Goal: Use online tool/utility: Utilize a website feature to perform a specific function

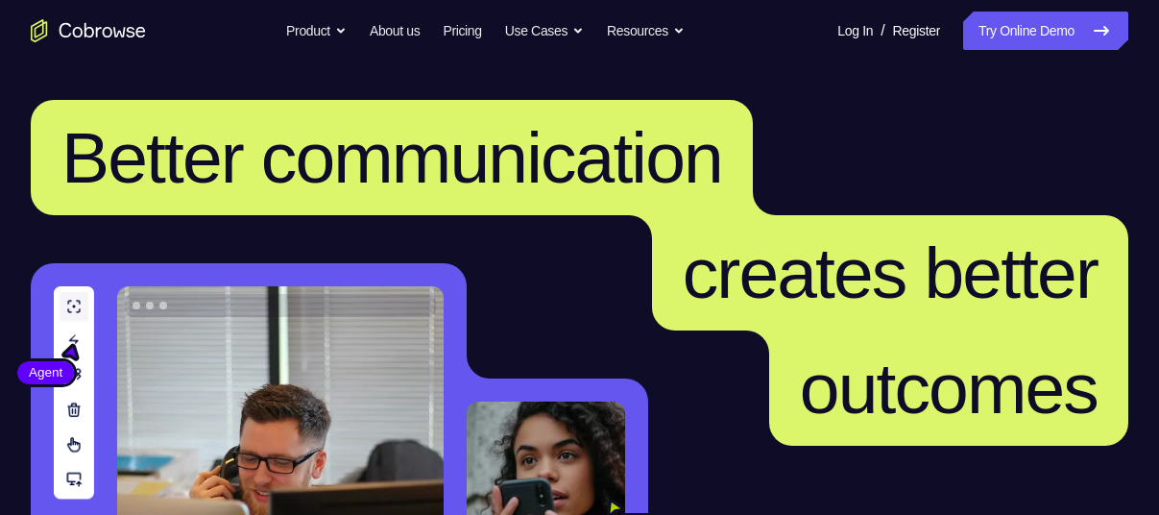
click at [1042, 34] on link "Try Online Demo" at bounding box center [1045, 31] width 165 height 38
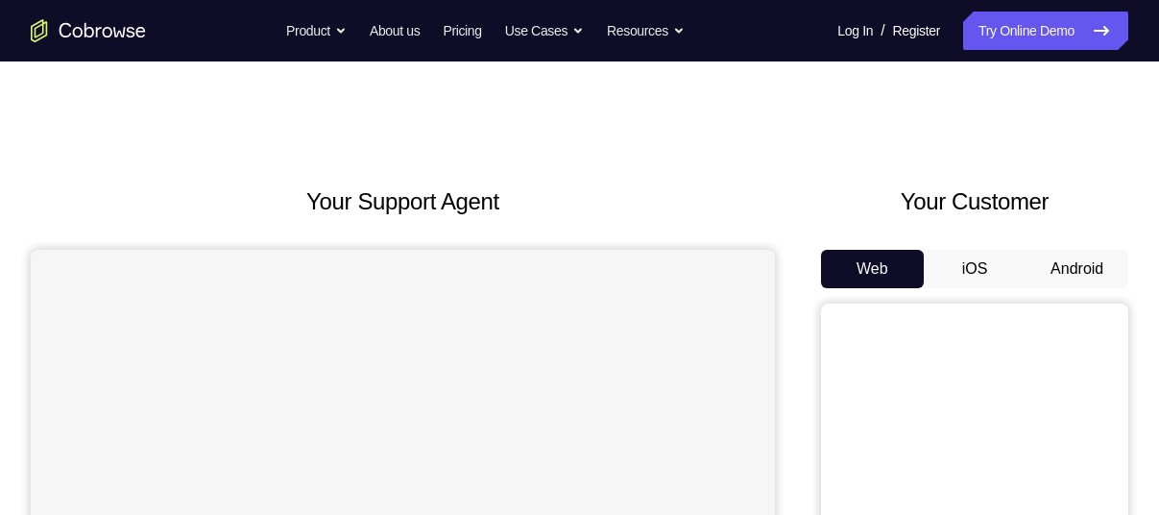
click at [1083, 272] on button "Android" at bounding box center [1077, 269] width 103 height 38
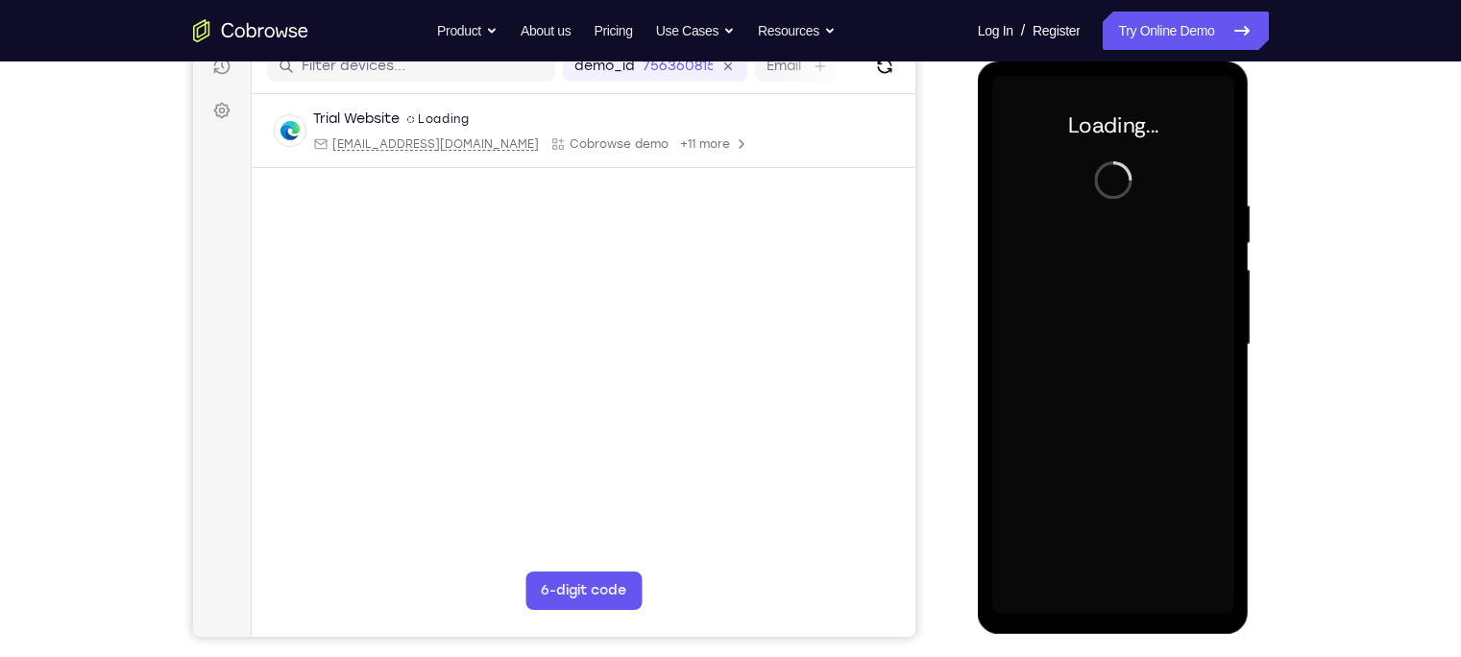
scroll to position [258, 0]
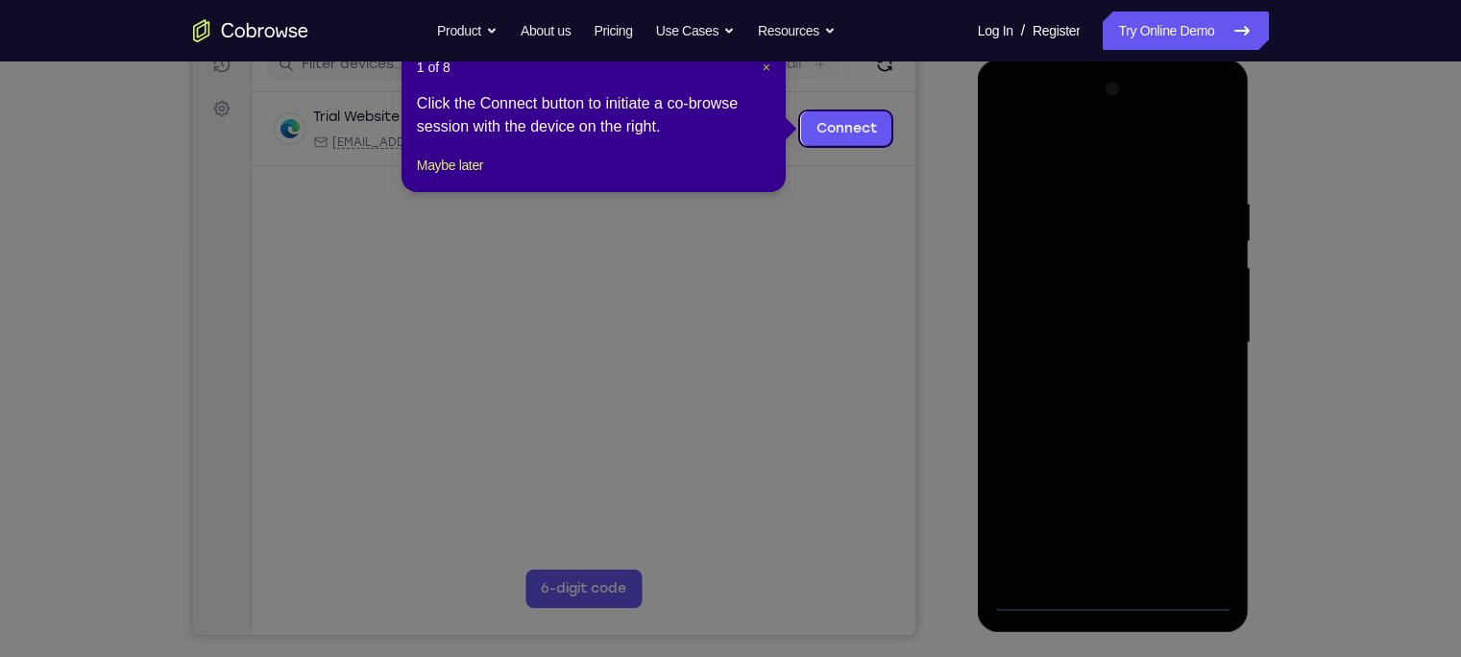
click at [764, 73] on span "×" at bounding box center [767, 67] width 8 height 15
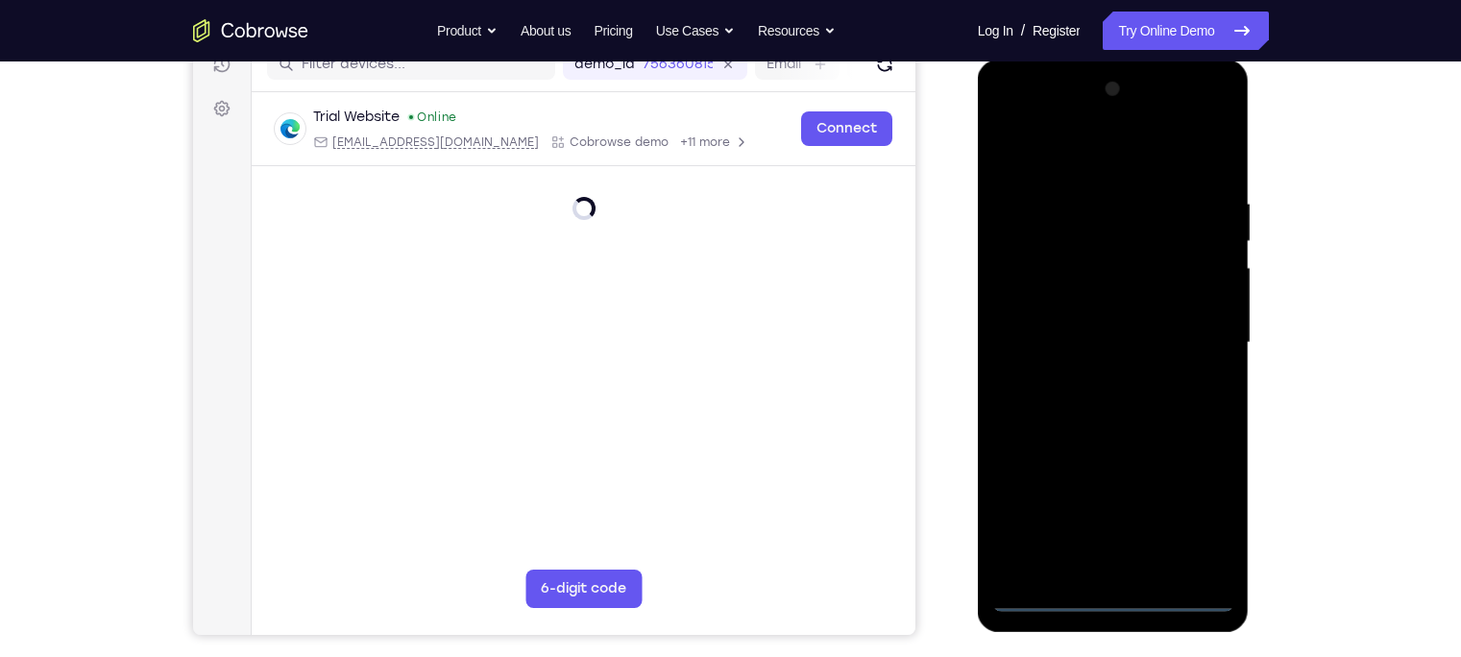
click at [1119, 514] on div at bounding box center [1113, 343] width 242 height 538
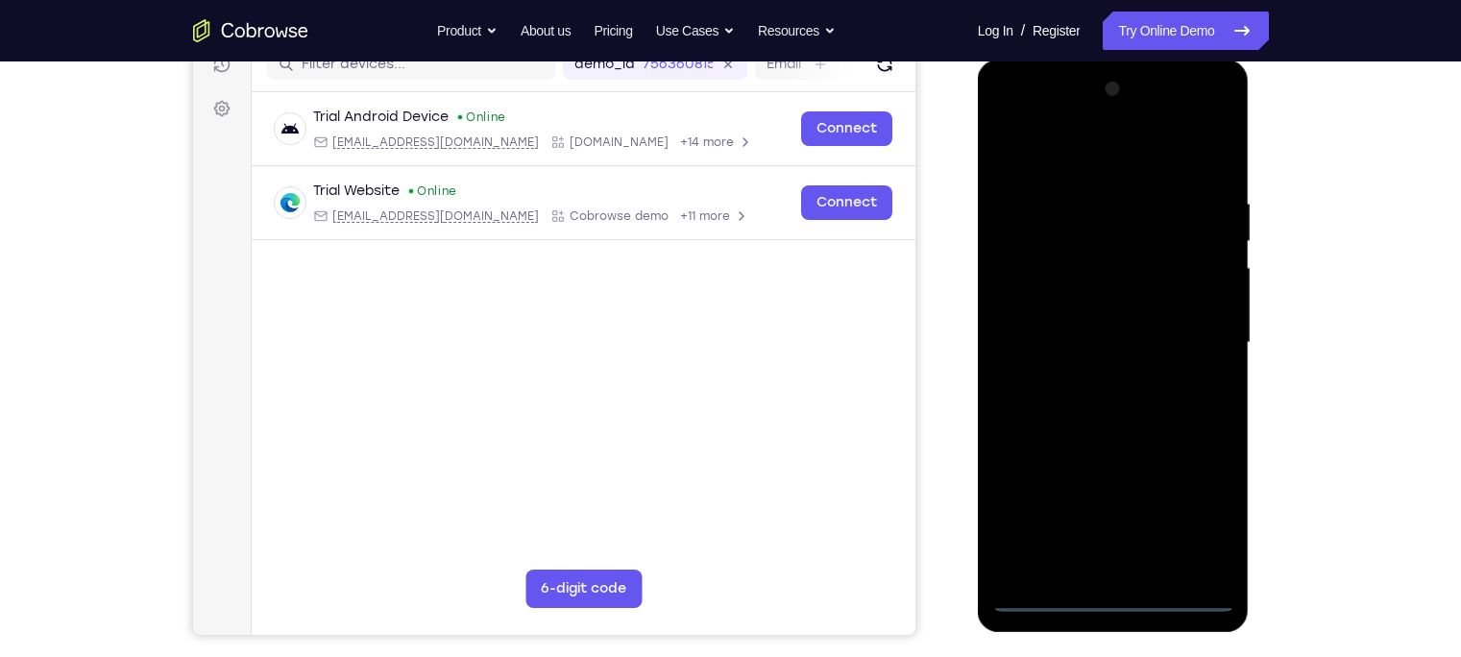
click at [1158, 514] on div at bounding box center [1113, 343] width 242 height 538
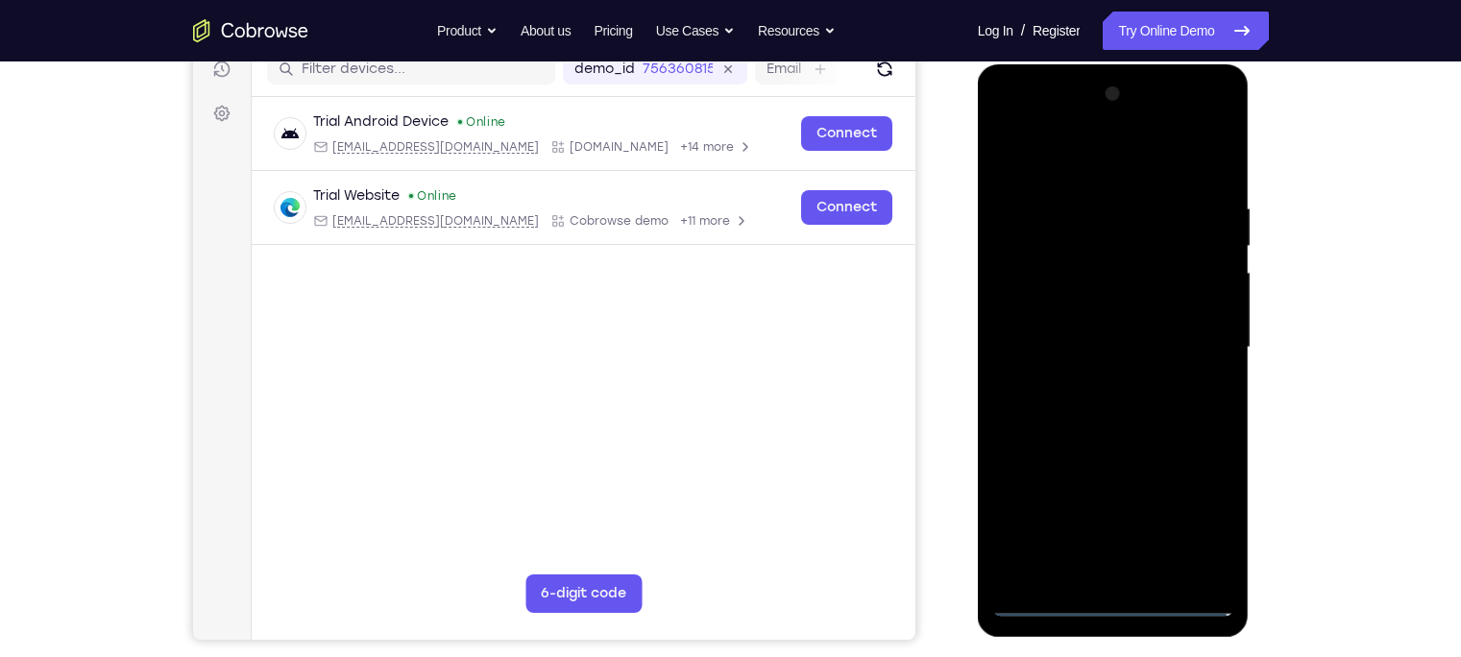
click at [1028, 153] on div at bounding box center [1113, 348] width 242 height 538
click at [1158, 331] on div at bounding box center [1113, 348] width 242 height 538
click at [1089, 374] on div at bounding box center [1113, 348] width 242 height 538
click at [1075, 333] on div at bounding box center [1113, 348] width 242 height 538
click at [1092, 300] on div at bounding box center [1113, 348] width 242 height 538
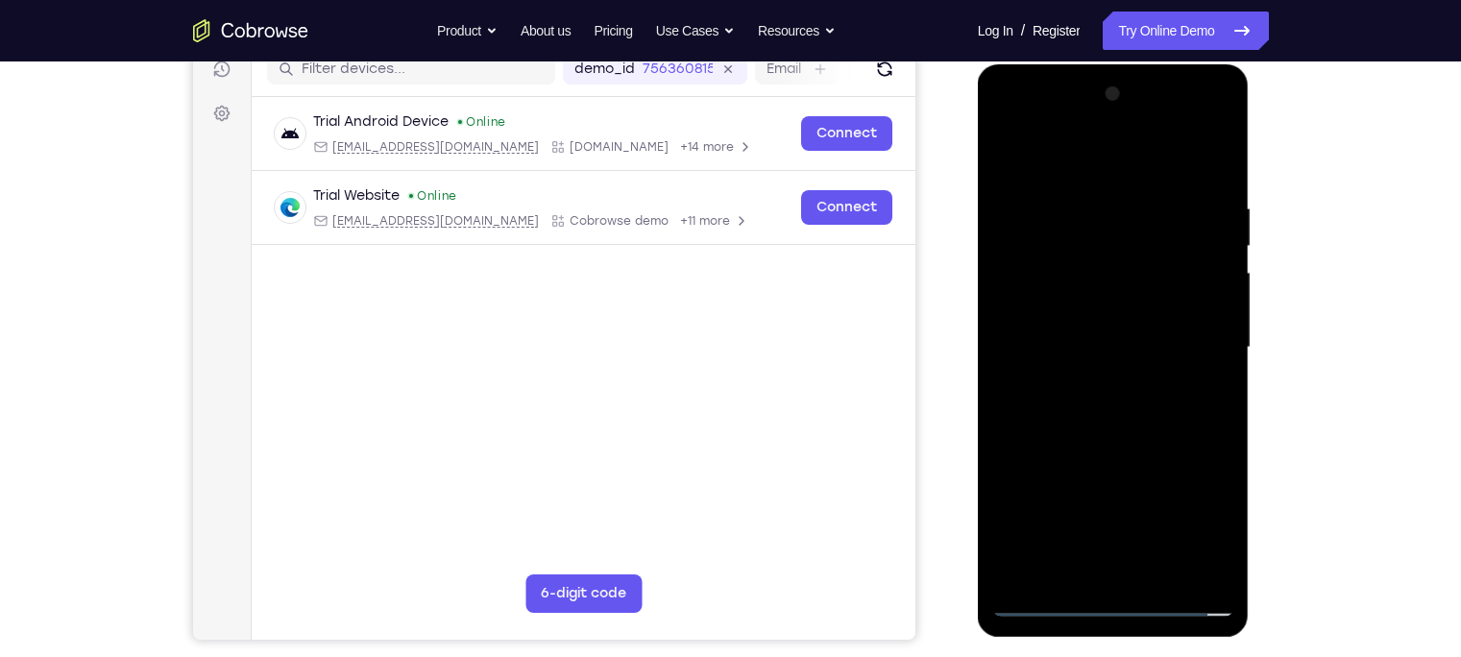
click at [1073, 348] on div at bounding box center [1113, 348] width 242 height 538
click at [1073, 419] on div at bounding box center [1113, 348] width 242 height 538
click at [1080, 411] on div at bounding box center [1113, 348] width 242 height 538
click at [1095, 389] on div at bounding box center [1113, 348] width 242 height 538
click at [1158, 423] on div at bounding box center [1113, 348] width 242 height 538
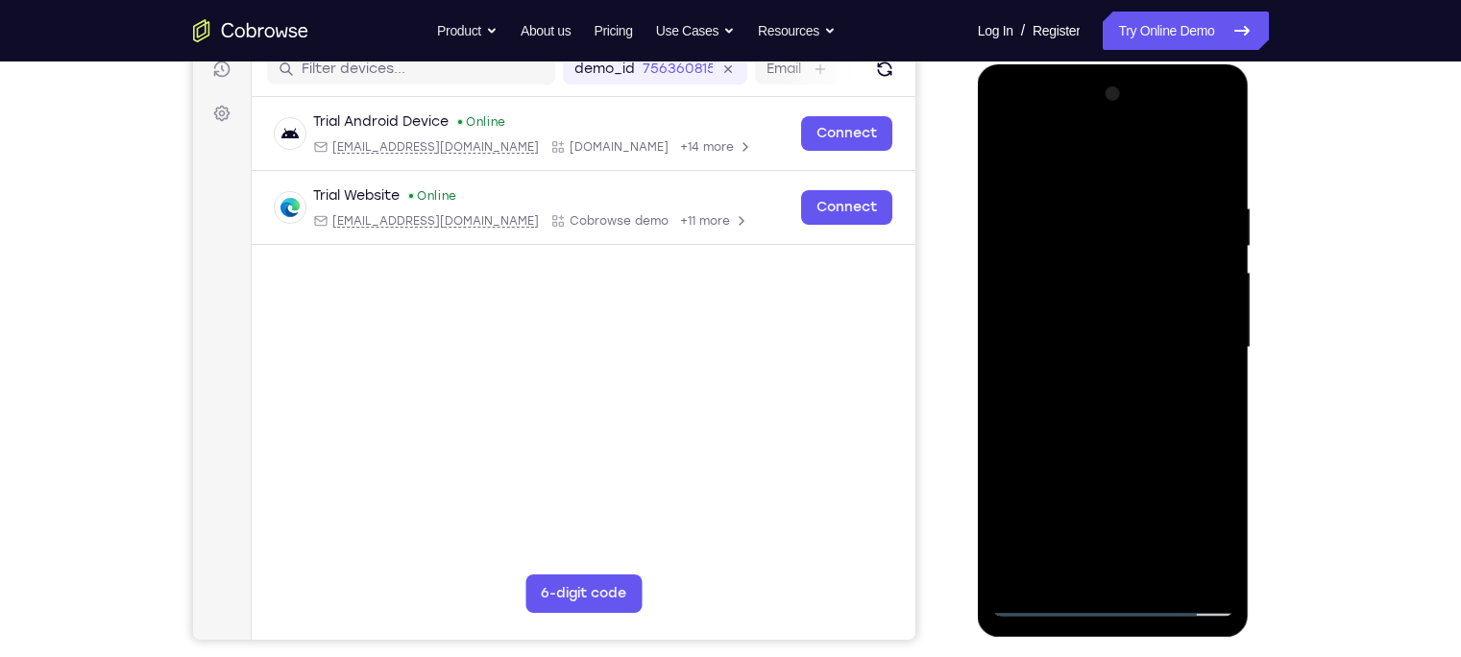
click at [1158, 423] on div at bounding box center [1113, 348] width 242 height 538
click at [1093, 204] on div at bounding box center [1113, 348] width 242 height 538
click at [1158, 199] on div at bounding box center [1113, 348] width 242 height 538
click at [1158, 168] on div at bounding box center [1113, 348] width 242 height 538
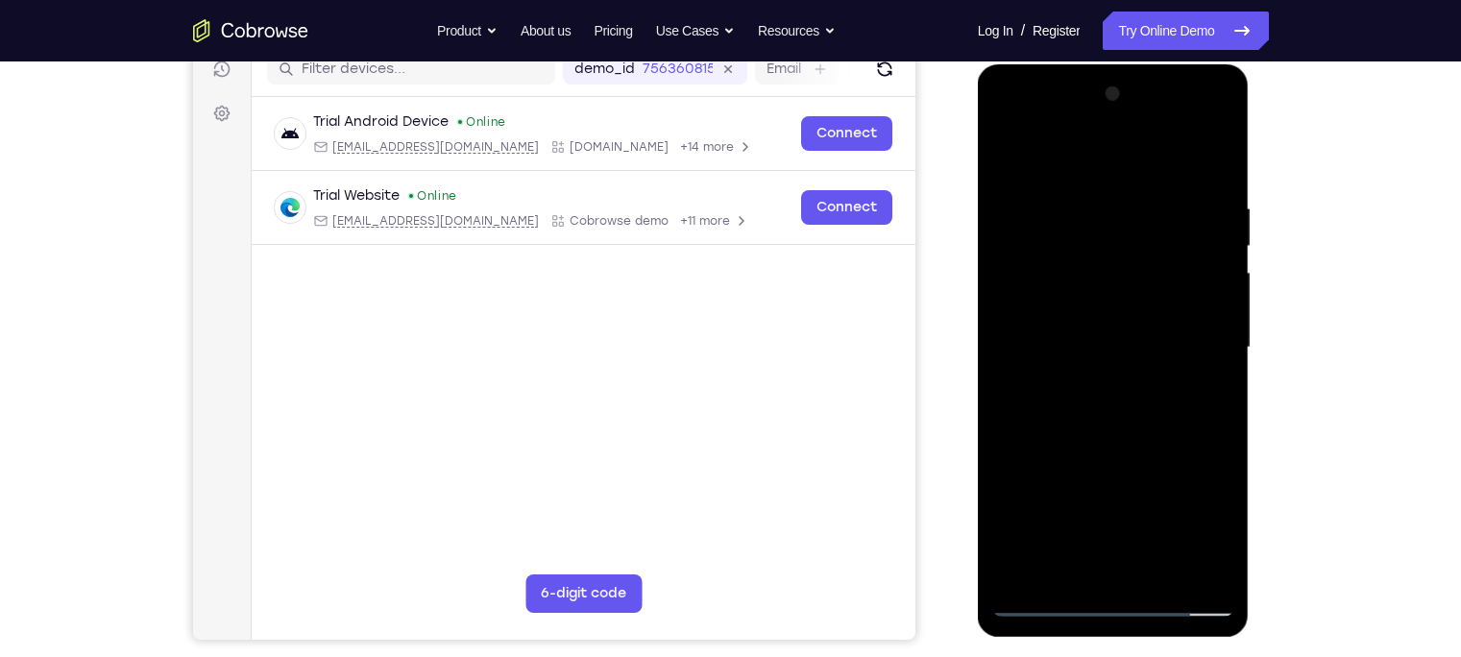
click at [1026, 200] on div at bounding box center [1113, 348] width 242 height 538
click at [1032, 514] on div at bounding box center [1113, 348] width 242 height 538
drag, startPoint x: 1150, startPoint y: 399, endPoint x: 1153, endPoint y: 333, distance: 65.4
click at [1153, 333] on div at bounding box center [1113, 348] width 242 height 538
drag, startPoint x: 1158, startPoint y: 412, endPoint x: 1150, endPoint y: 345, distance: 67.8
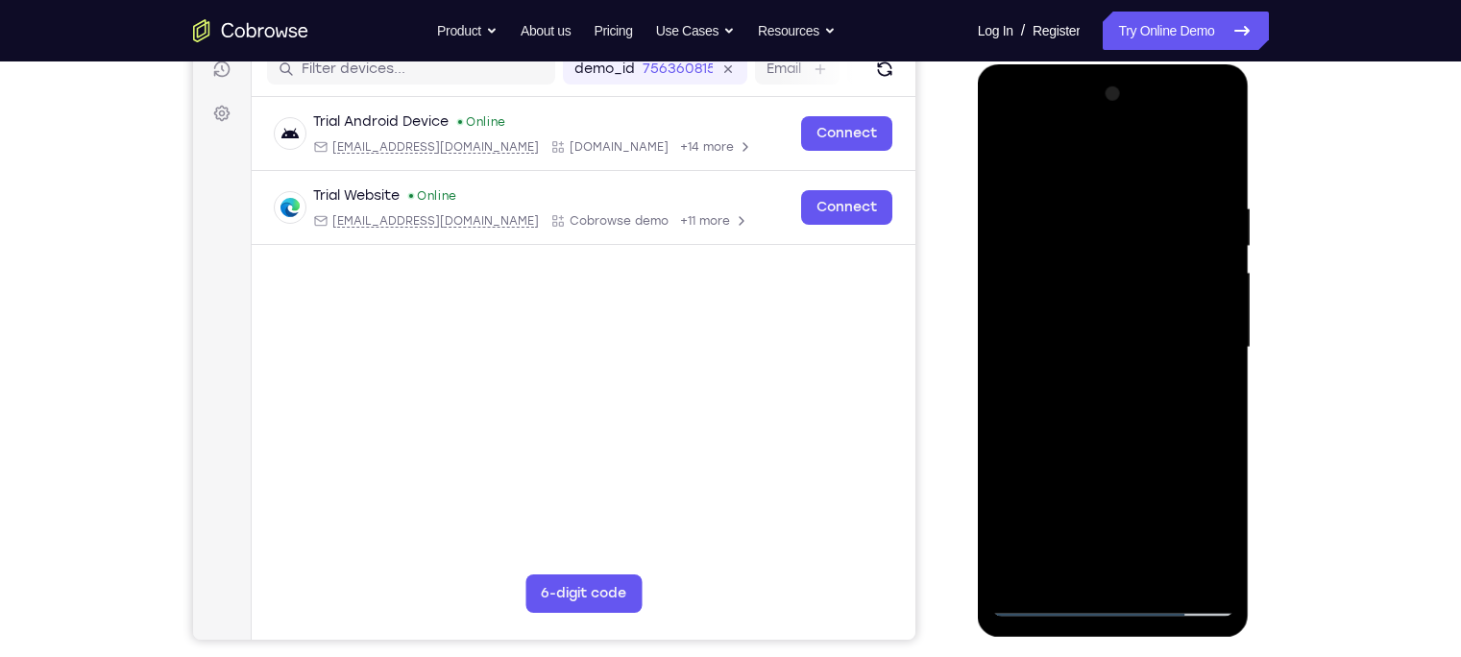
click at [1150, 345] on div at bounding box center [1113, 348] width 242 height 538
drag, startPoint x: 1152, startPoint y: 429, endPoint x: 1119, endPoint y: 334, distance: 100.5
click at [1119, 334] on div at bounding box center [1113, 348] width 242 height 538
drag, startPoint x: 1138, startPoint y: 420, endPoint x: 1124, endPoint y: 303, distance: 118.1
click at [1124, 303] on div at bounding box center [1113, 348] width 242 height 538
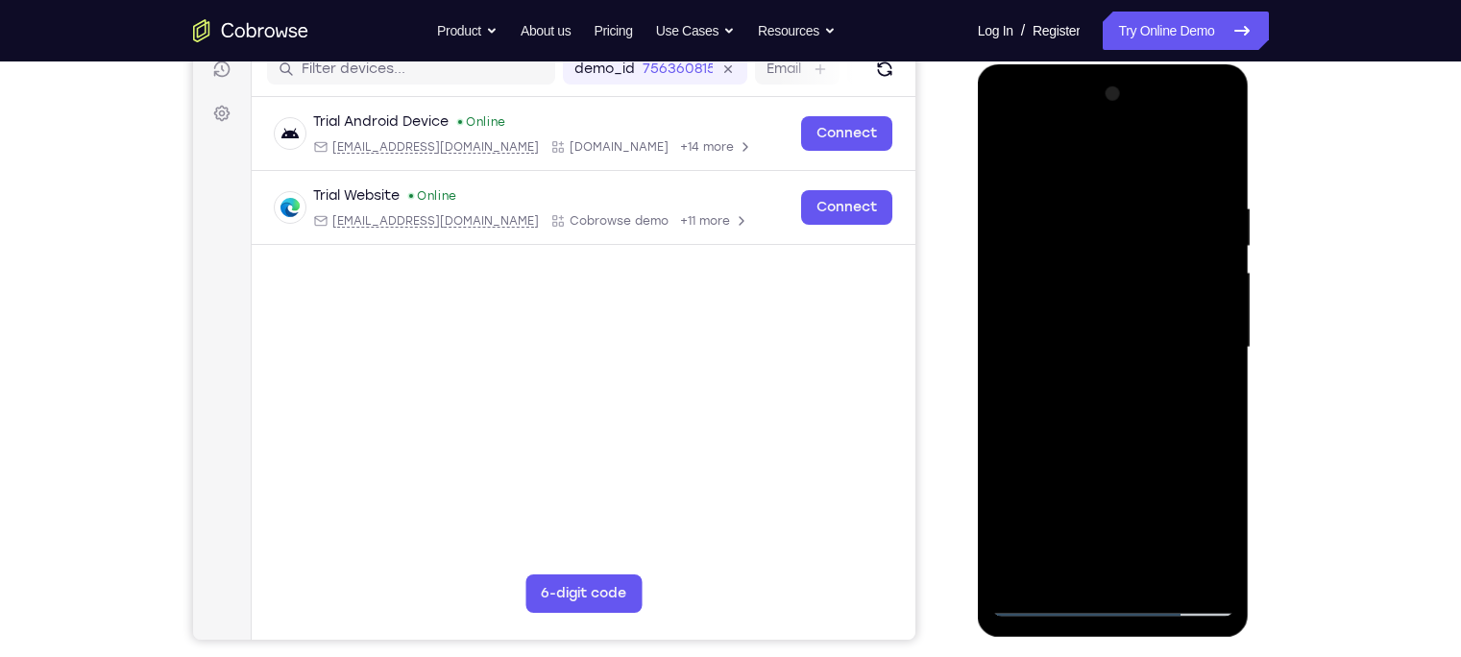
drag, startPoint x: 1151, startPoint y: 401, endPoint x: 1140, endPoint y: 295, distance: 106.2
click at [1140, 295] on div at bounding box center [1113, 348] width 242 height 538
drag, startPoint x: 1148, startPoint y: 406, endPoint x: 1133, endPoint y: 299, distance: 108.5
click at [1133, 299] on div at bounding box center [1113, 348] width 242 height 538
drag, startPoint x: 1147, startPoint y: 393, endPoint x: 1147, endPoint y: 291, distance: 101.8
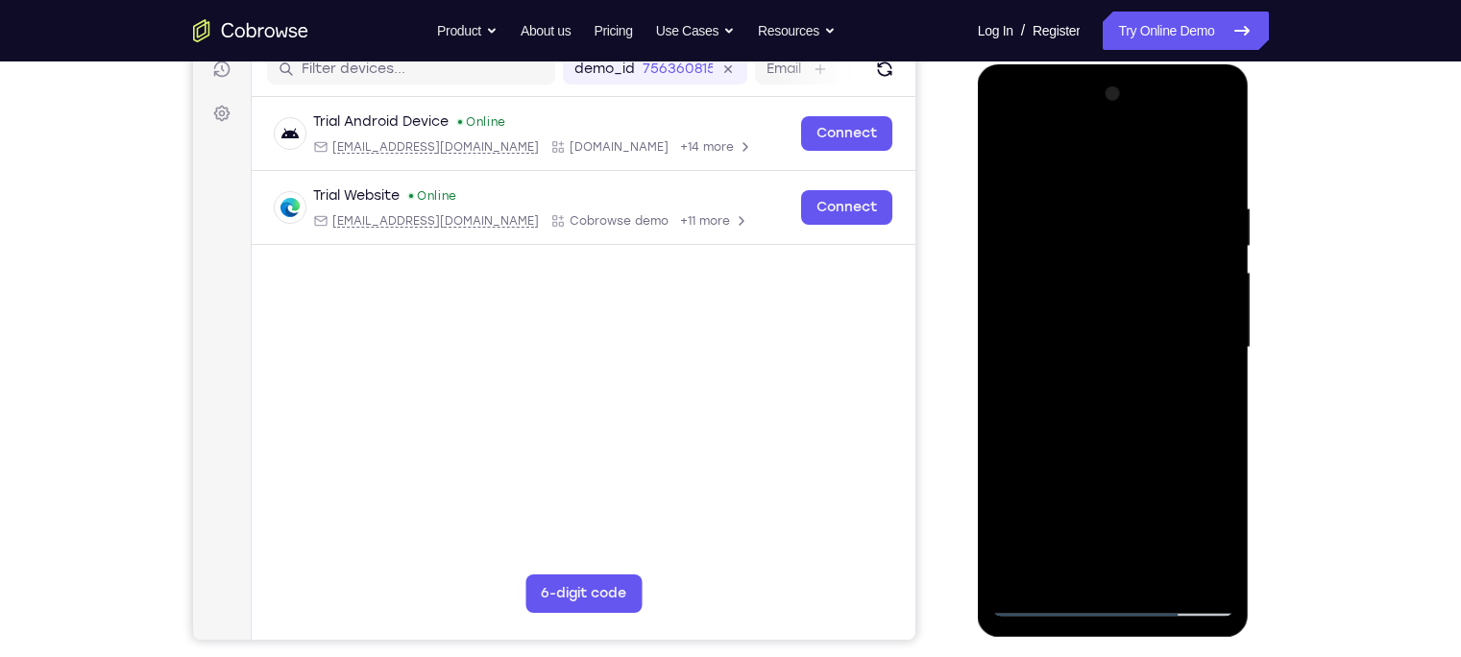
click at [1147, 291] on div at bounding box center [1113, 348] width 242 height 538
click at [1023, 264] on div at bounding box center [1113, 348] width 242 height 538
click at [1158, 160] on div at bounding box center [1113, 348] width 242 height 538
click at [1158, 157] on div at bounding box center [1113, 348] width 242 height 538
click at [1087, 260] on div at bounding box center [1113, 348] width 242 height 538
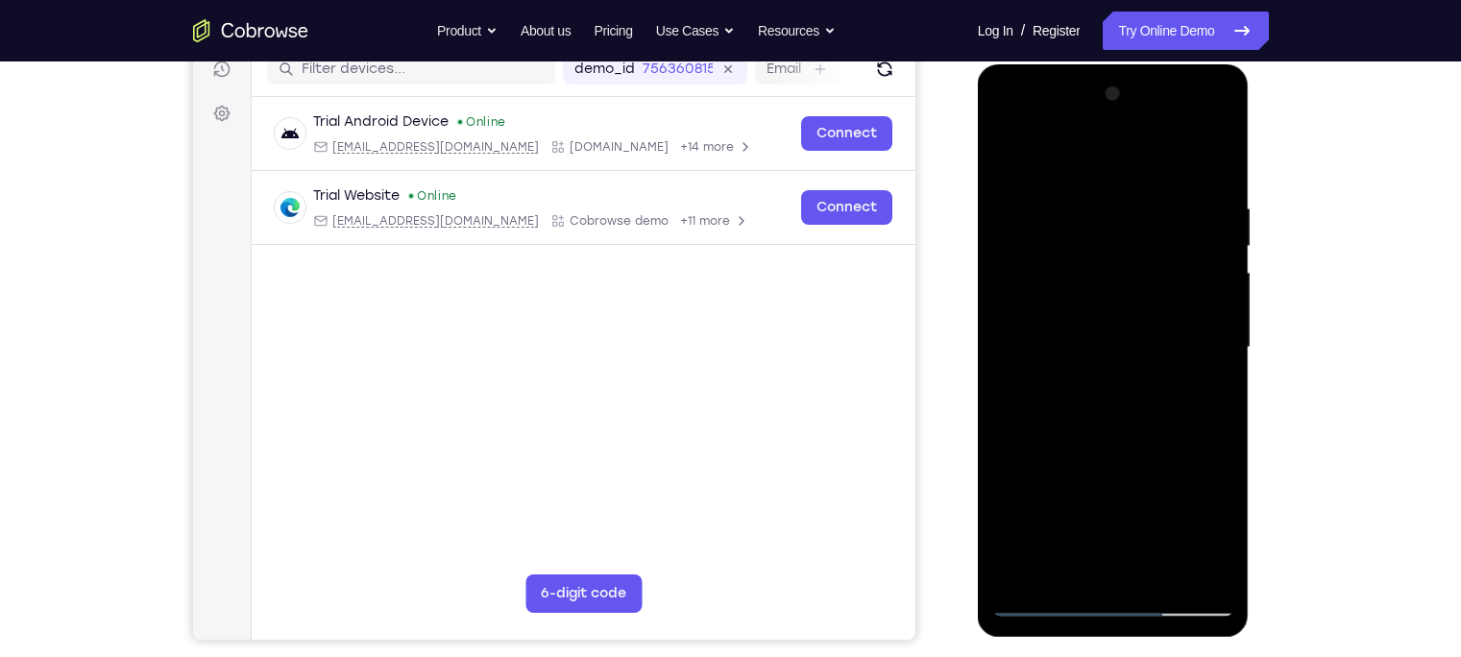
click at [1157, 514] on div at bounding box center [1113, 348] width 242 height 538
click at [1150, 437] on div at bounding box center [1113, 348] width 242 height 538
click at [1137, 377] on div at bounding box center [1113, 348] width 242 height 538
click at [1158, 394] on div at bounding box center [1113, 348] width 242 height 538
click at [1042, 297] on div at bounding box center [1113, 348] width 242 height 538
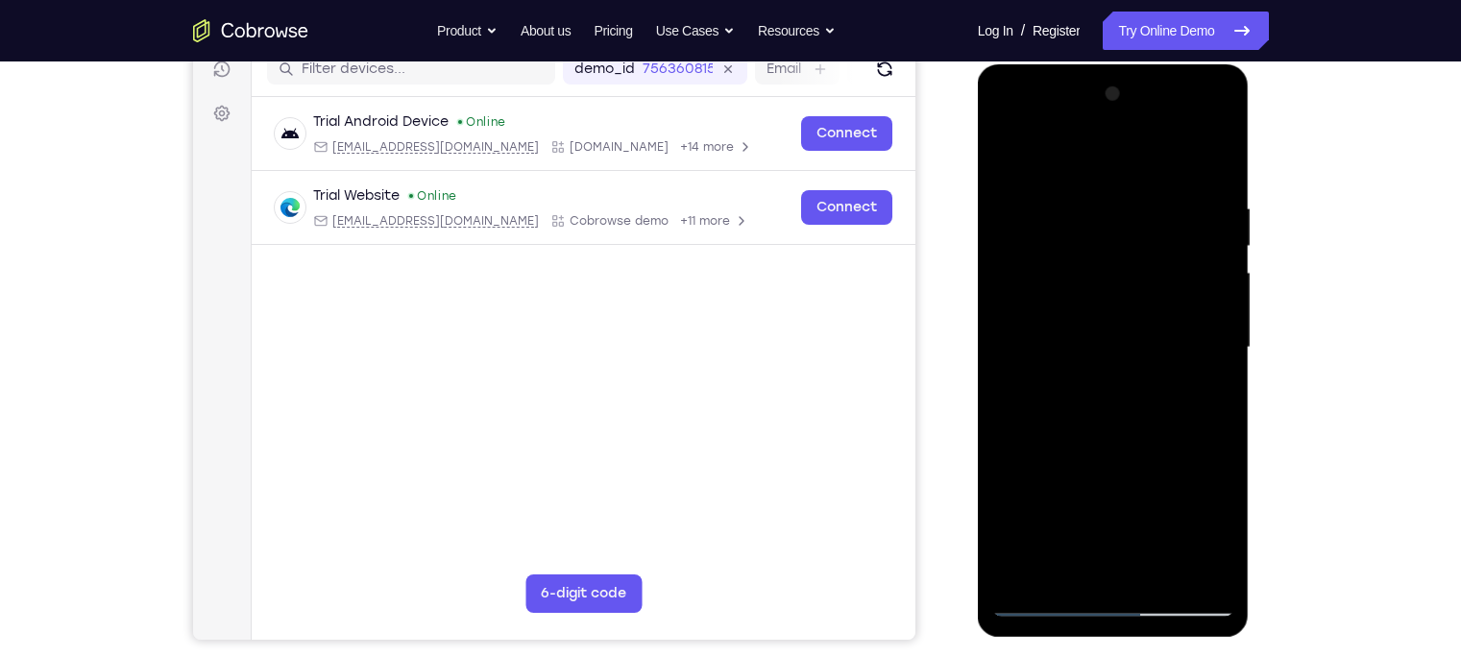
click at [1042, 297] on div at bounding box center [1113, 348] width 242 height 538
click at [1158, 163] on div at bounding box center [1113, 348] width 242 height 538
click at [1154, 514] on div at bounding box center [1113, 348] width 242 height 538
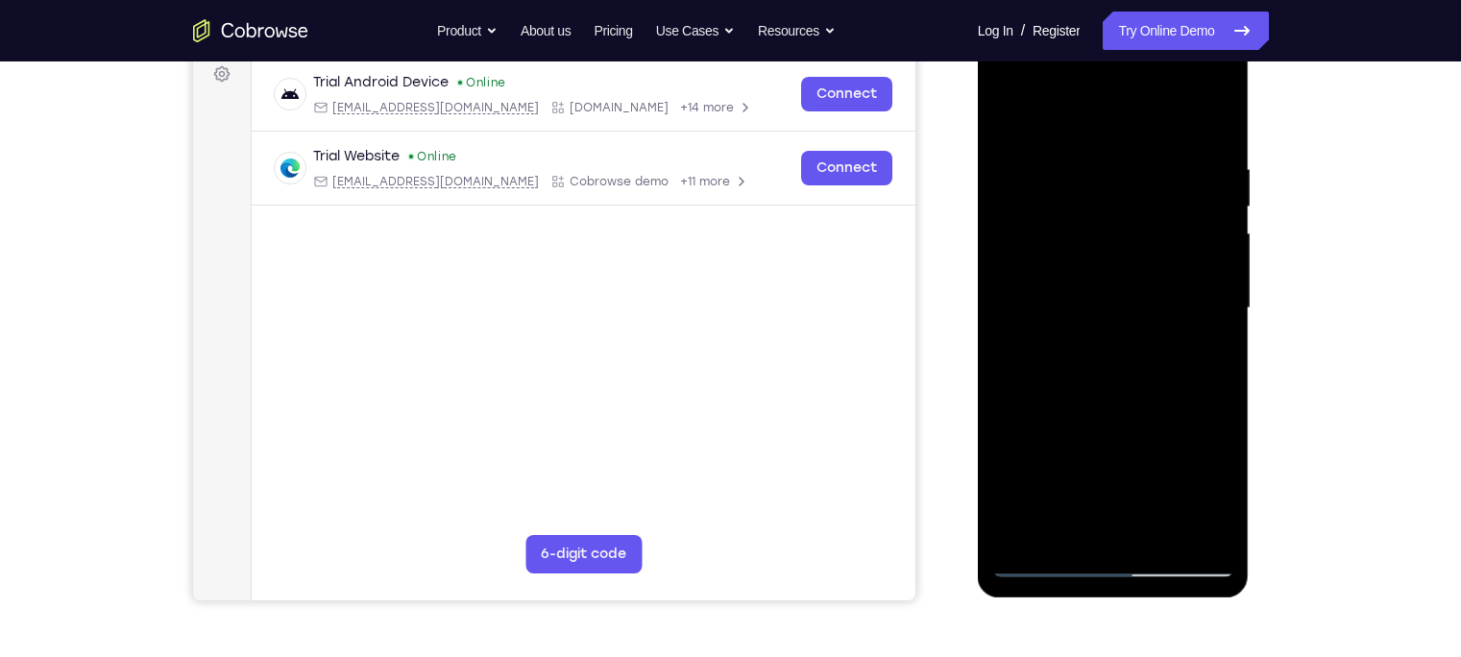
scroll to position [283, 0]
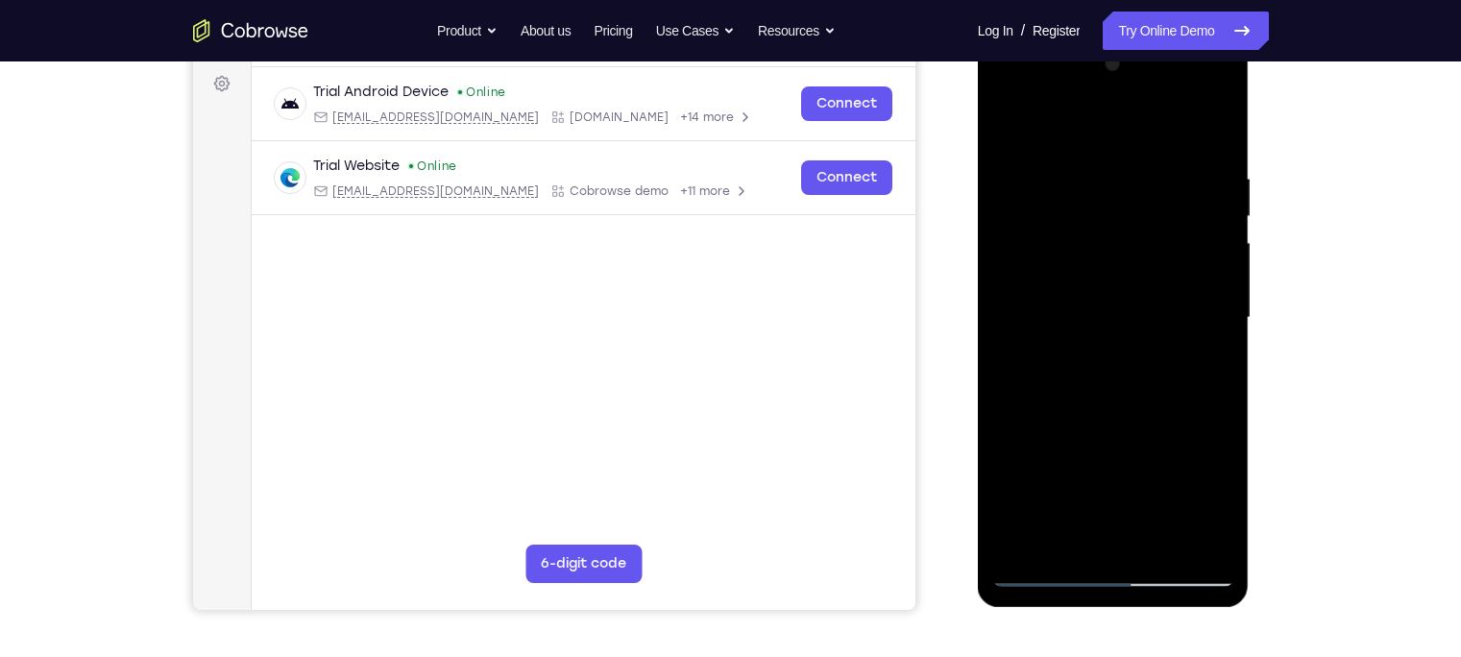
click at [1079, 356] on div at bounding box center [1113, 318] width 242 height 538
click at [1158, 370] on div at bounding box center [1113, 318] width 242 height 538
click at [1039, 514] on div at bounding box center [1113, 318] width 242 height 538
click at [1042, 514] on div at bounding box center [1113, 318] width 242 height 538
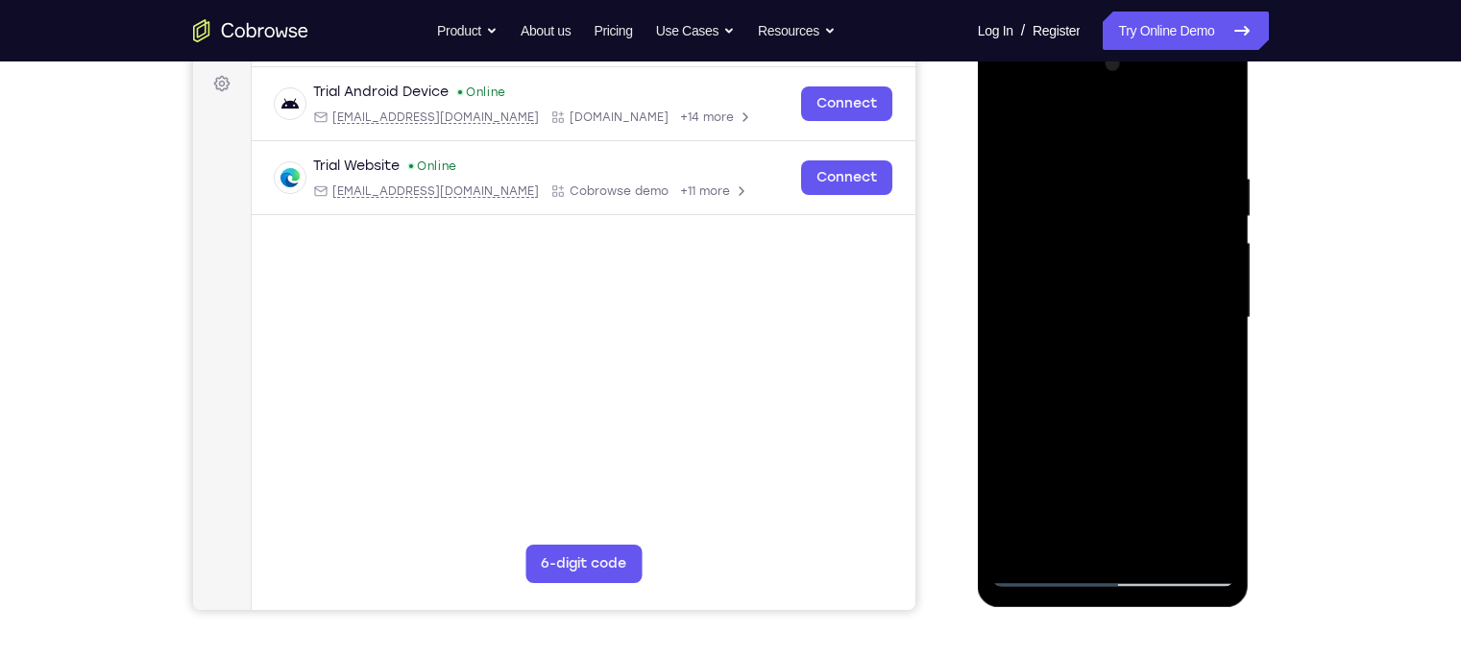
click at [1127, 352] on div at bounding box center [1113, 318] width 242 height 538
click at [1158, 367] on div at bounding box center [1113, 318] width 242 height 538
click at [999, 128] on div at bounding box center [1113, 318] width 242 height 538
click at [1004, 131] on div at bounding box center [1113, 318] width 242 height 538
click at [1158, 131] on div at bounding box center [1113, 318] width 242 height 538
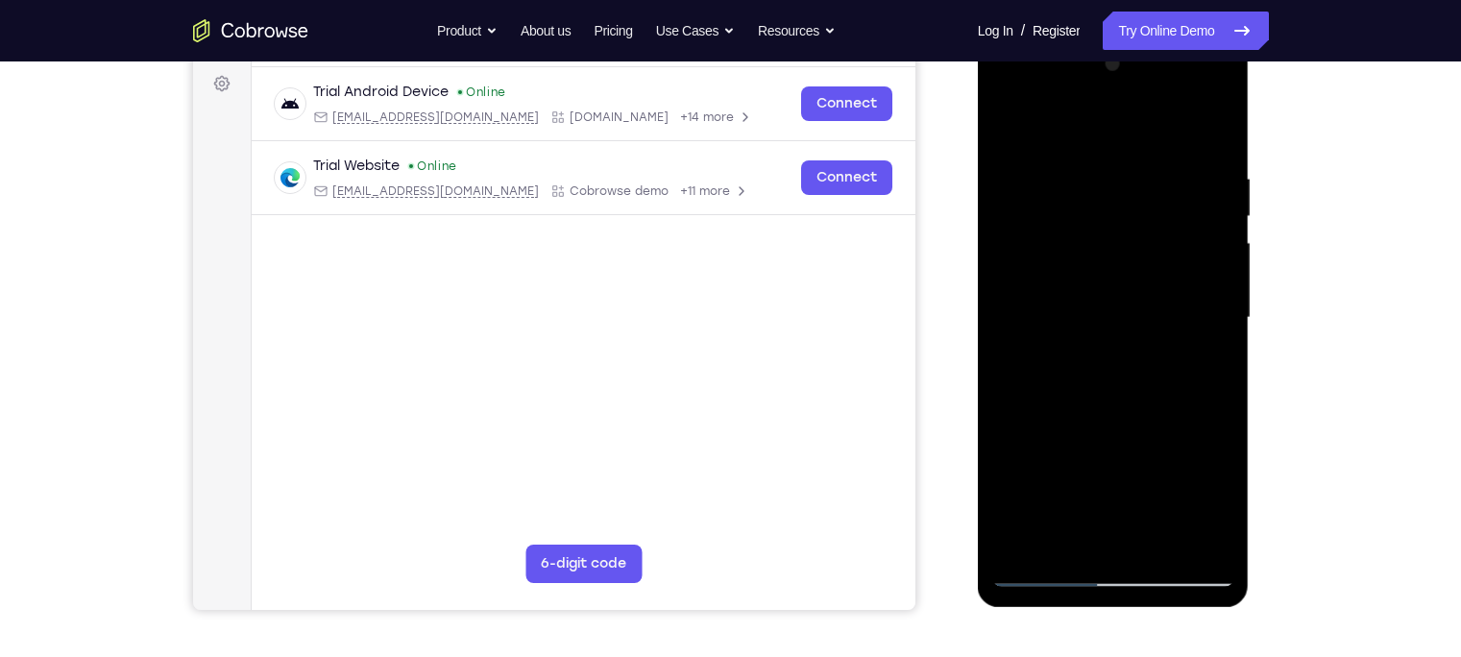
click at [1158, 289] on div at bounding box center [1113, 318] width 242 height 538
click at [1158, 514] on div at bounding box center [1113, 318] width 242 height 538
click at [1047, 457] on div at bounding box center [1113, 318] width 242 height 538
drag, startPoint x: 1090, startPoint y: 379, endPoint x: 1081, endPoint y: 286, distance: 93.6
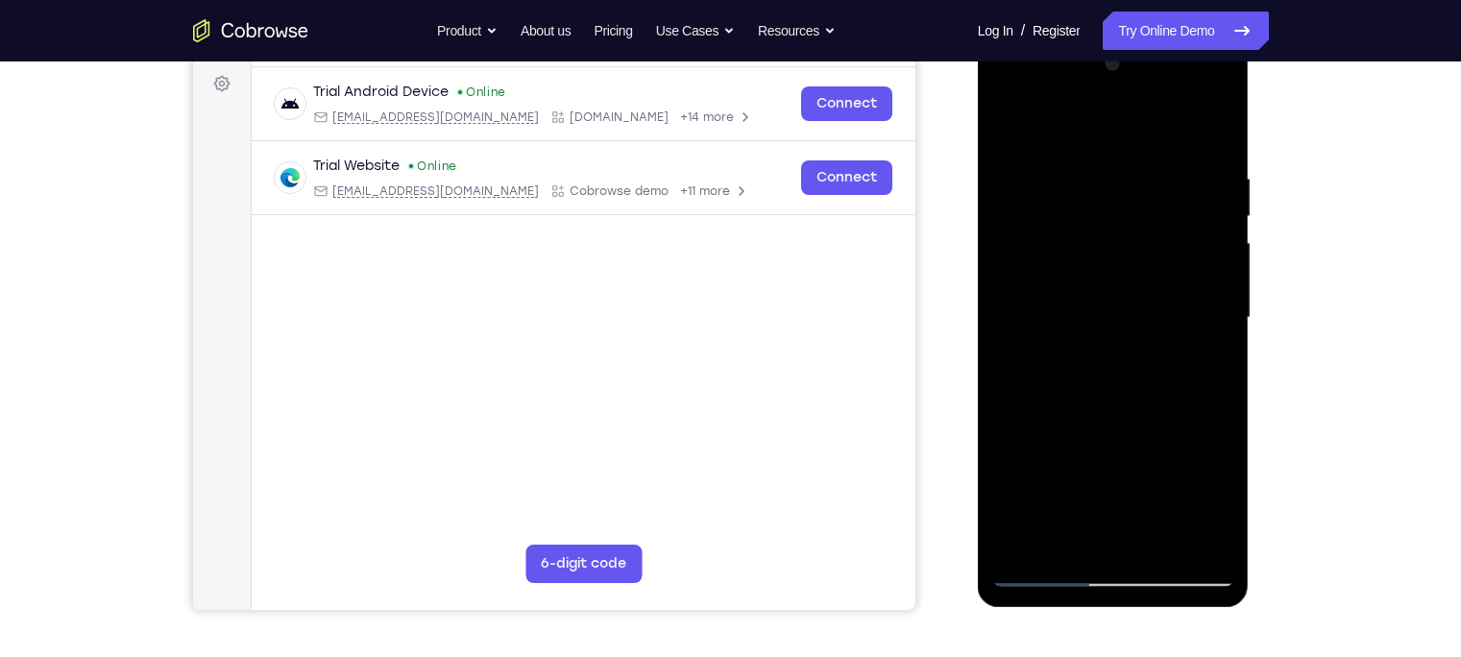
click at [1081, 286] on div at bounding box center [1113, 318] width 242 height 538
click at [1056, 440] on div at bounding box center [1113, 318] width 242 height 538
drag, startPoint x: 1051, startPoint y: 256, endPoint x: 1050, endPoint y: 169, distance: 87.4
click at [1050, 169] on div at bounding box center [1113, 318] width 242 height 538
drag, startPoint x: 1046, startPoint y: 300, endPoint x: 1037, endPoint y: 213, distance: 86.9
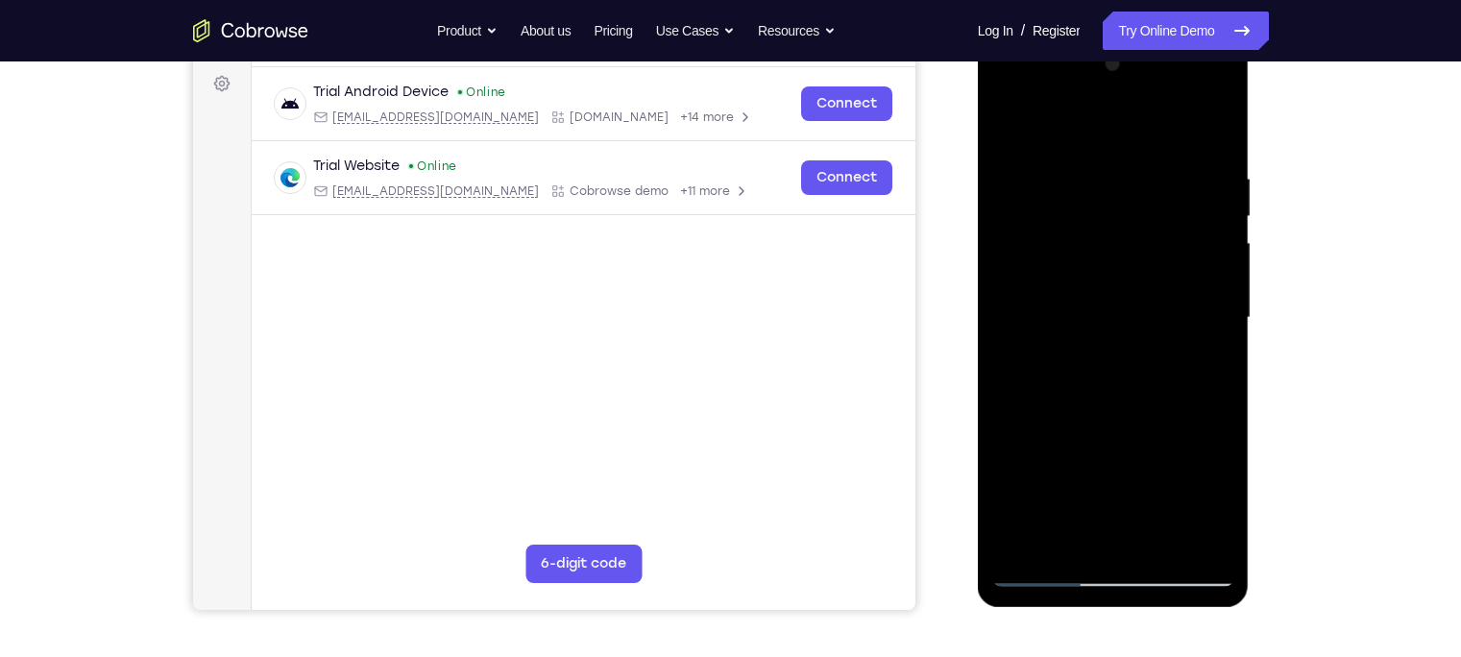
click at [1037, 213] on div at bounding box center [1113, 318] width 242 height 538
drag, startPoint x: 1049, startPoint y: 398, endPoint x: 1056, endPoint y: 288, distance: 109.7
click at [1056, 288] on div at bounding box center [1113, 318] width 242 height 538
drag, startPoint x: 1077, startPoint y: 385, endPoint x: 1061, endPoint y: 235, distance: 150.6
click at [1061, 235] on div at bounding box center [1113, 318] width 242 height 538
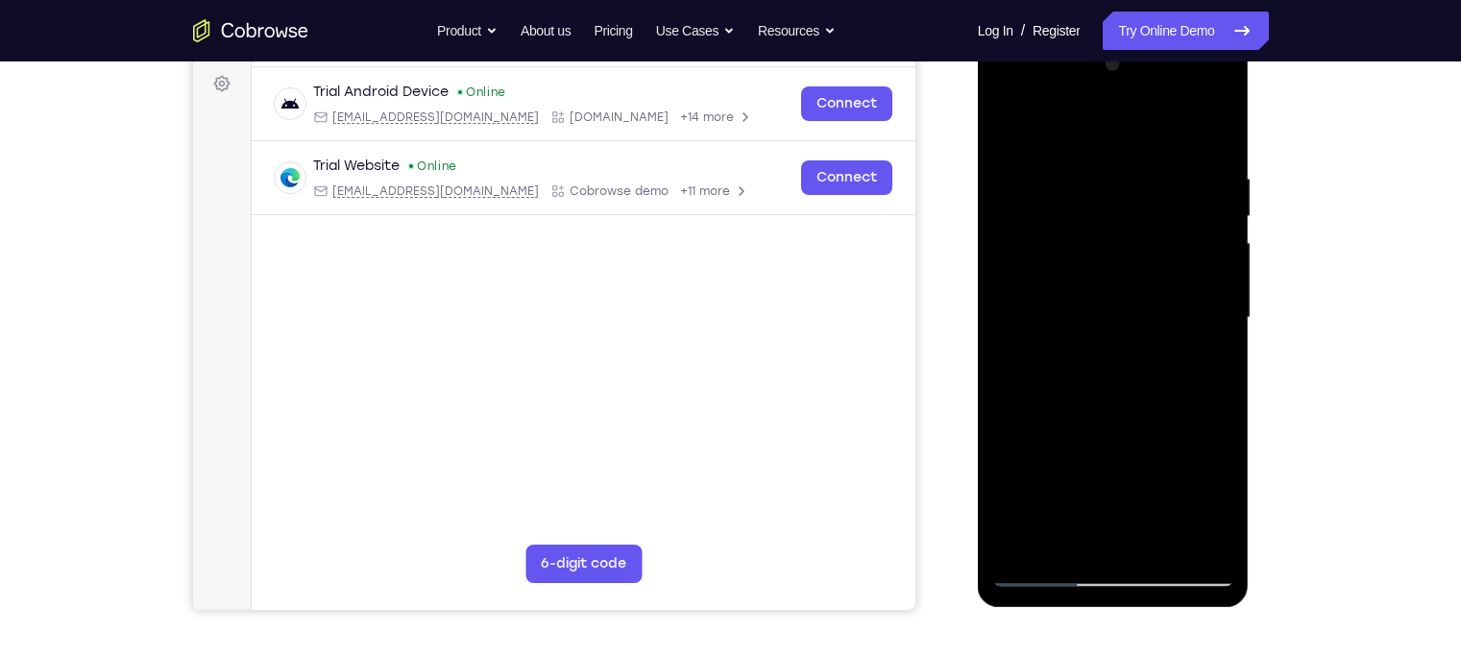
click at [1020, 398] on div at bounding box center [1113, 318] width 242 height 538
click at [1158, 188] on div at bounding box center [1113, 318] width 242 height 538
click at [1158, 137] on div at bounding box center [1113, 318] width 242 height 538
drag, startPoint x: 1105, startPoint y: 358, endPoint x: 1109, endPoint y: 210, distance: 148.0
click at [1109, 210] on div at bounding box center [1113, 318] width 242 height 538
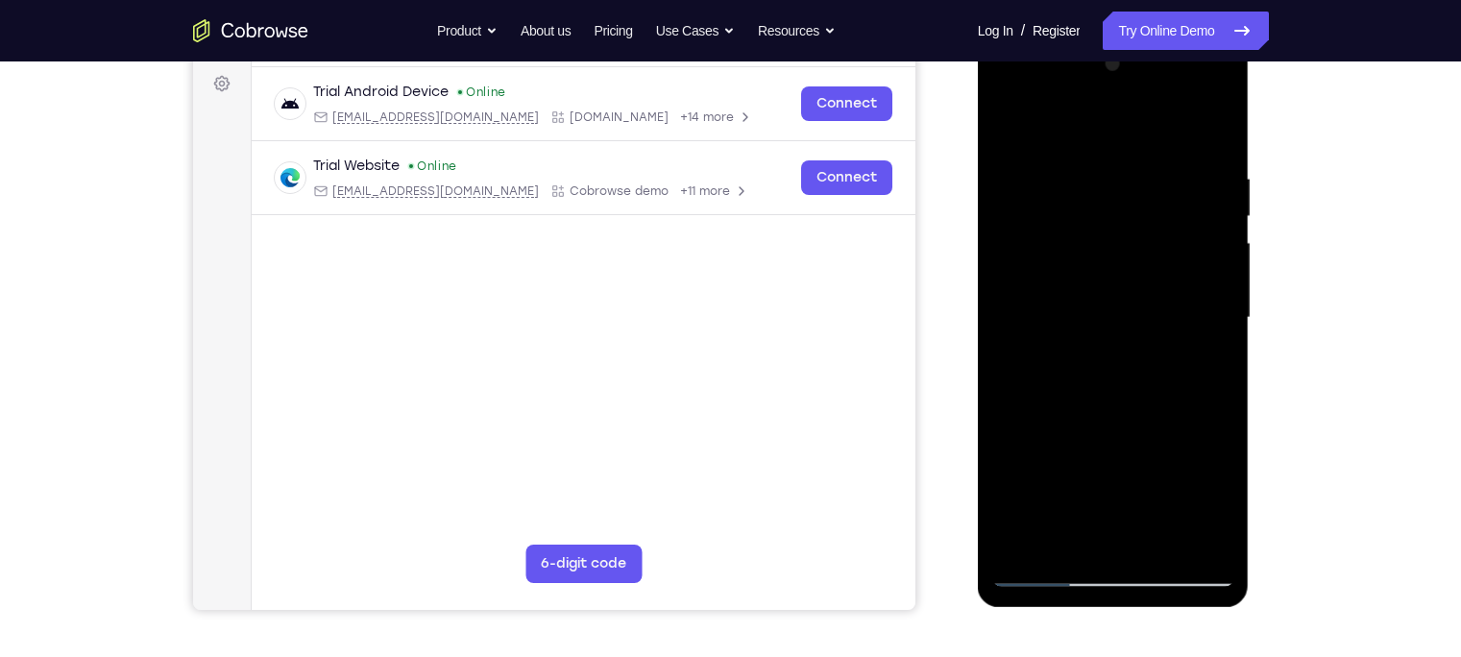
drag, startPoint x: 1088, startPoint y: 472, endPoint x: 1104, endPoint y: 310, distance: 162.1
click at [1104, 310] on div at bounding box center [1113, 318] width 242 height 538
drag, startPoint x: 1109, startPoint y: 419, endPoint x: 1108, endPoint y: 291, distance: 127.7
click at [1108, 291] on div at bounding box center [1113, 318] width 242 height 538
drag, startPoint x: 1062, startPoint y: 409, endPoint x: 1056, endPoint y: 279, distance: 129.8
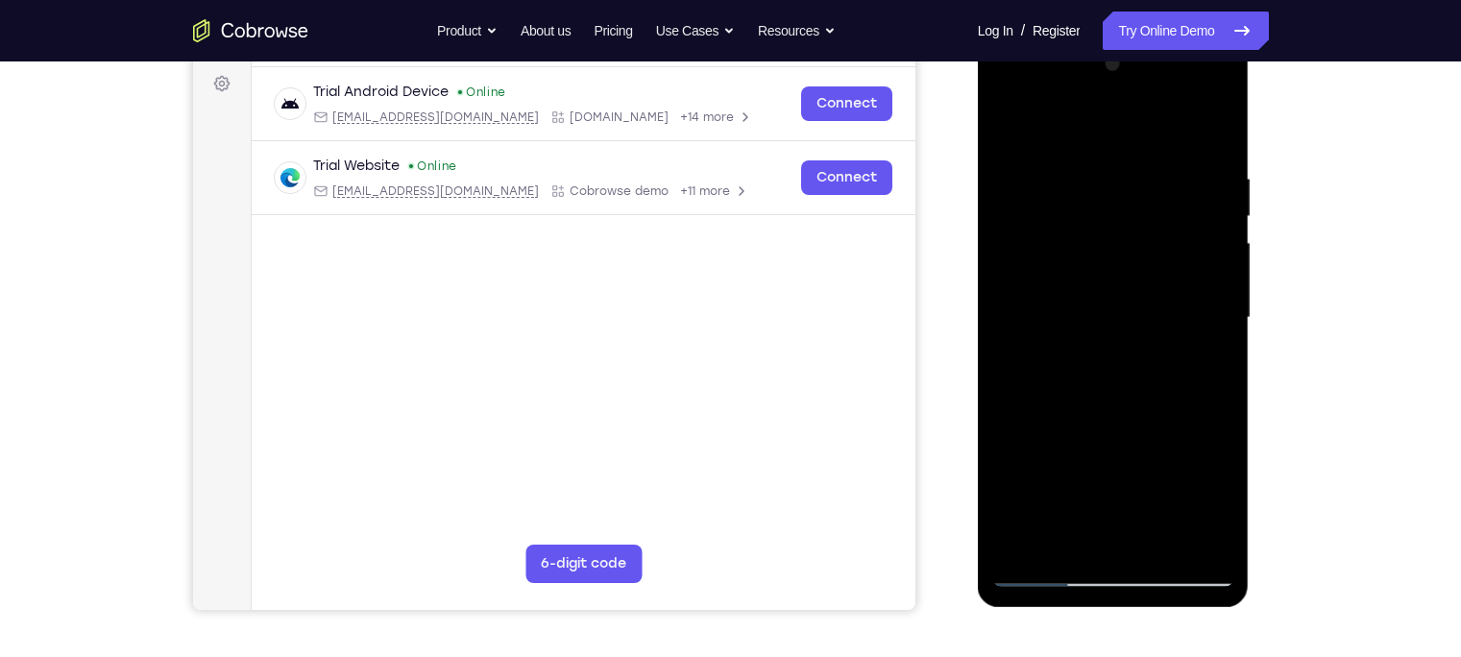
click at [1056, 279] on div at bounding box center [1113, 318] width 242 height 538
drag, startPoint x: 1079, startPoint y: 419, endPoint x: 1080, endPoint y: 197, distance: 221.9
click at [1080, 197] on div at bounding box center [1113, 318] width 242 height 538
drag, startPoint x: 1092, startPoint y: 428, endPoint x: 1103, endPoint y: 220, distance: 208.7
click at [1103, 220] on div at bounding box center [1113, 318] width 242 height 538
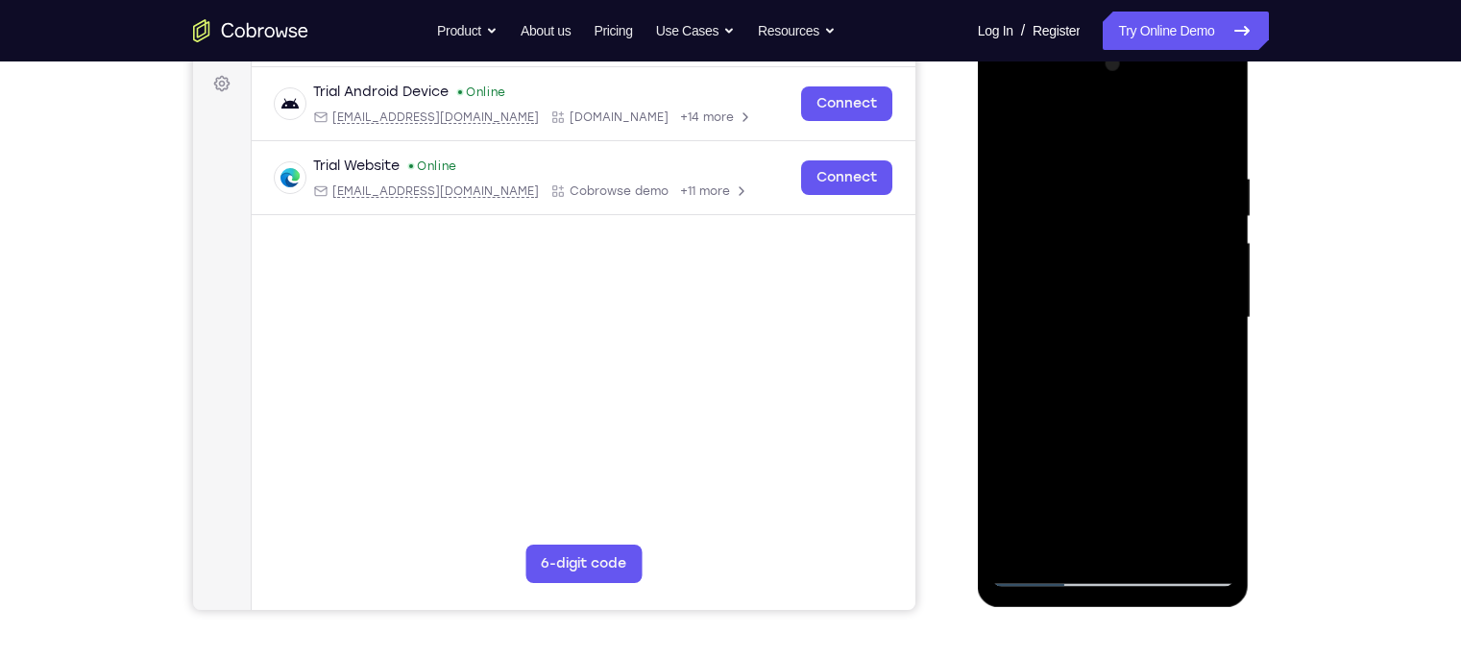
drag, startPoint x: 1076, startPoint y: 348, endPoint x: 1071, endPoint y: 246, distance: 101.9
click at [1071, 246] on div at bounding box center [1113, 318] width 242 height 538
drag, startPoint x: 1076, startPoint y: 349, endPoint x: 1066, endPoint y: 281, distance: 67.9
click at [1066, 281] on div at bounding box center [1113, 318] width 242 height 538
drag, startPoint x: 1085, startPoint y: 417, endPoint x: 1087, endPoint y: 201, distance: 216.1
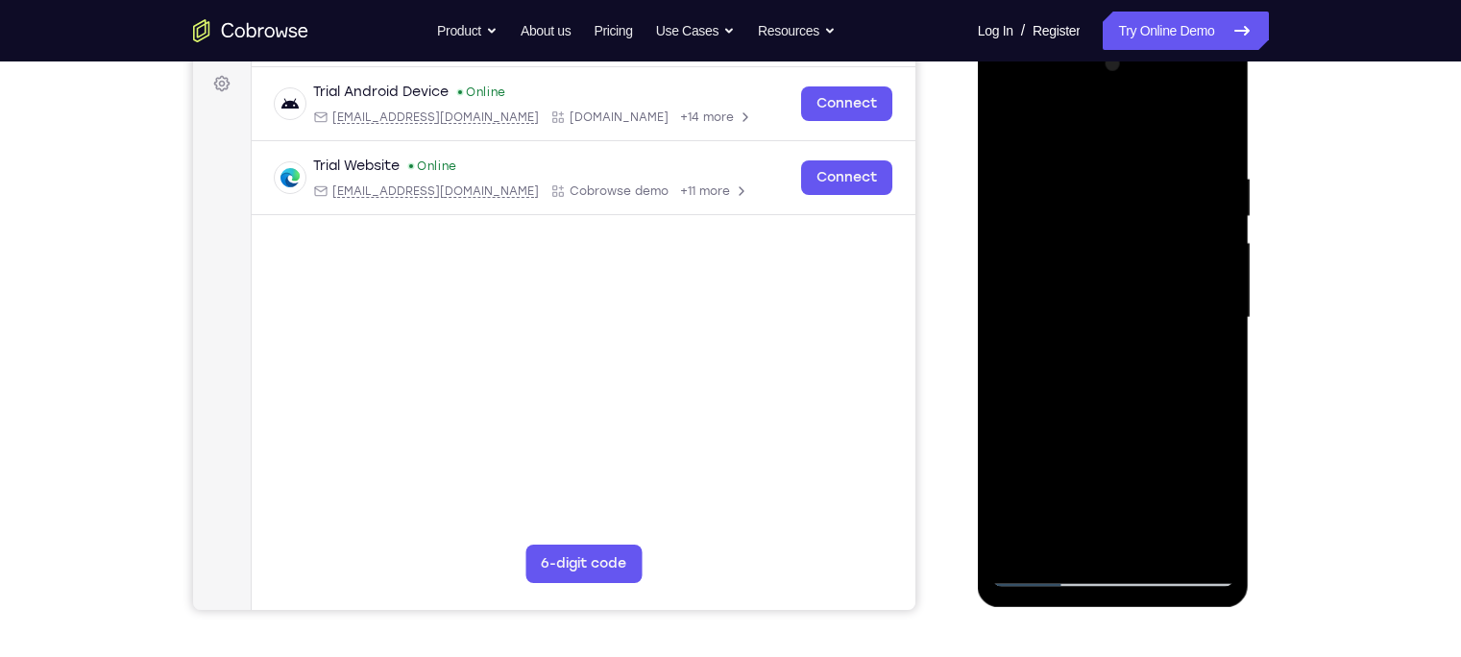
click at [1087, 201] on div at bounding box center [1113, 318] width 242 height 538
drag, startPoint x: 1106, startPoint y: 419, endPoint x: 1101, endPoint y: 249, distance: 170.1
click at [1101, 249] on div at bounding box center [1113, 318] width 242 height 538
drag, startPoint x: 1102, startPoint y: 361, endPoint x: 1107, endPoint y: 189, distance: 172.0
click at [1107, 189] on div at bounding box center [1113, 318] width 242 height 538
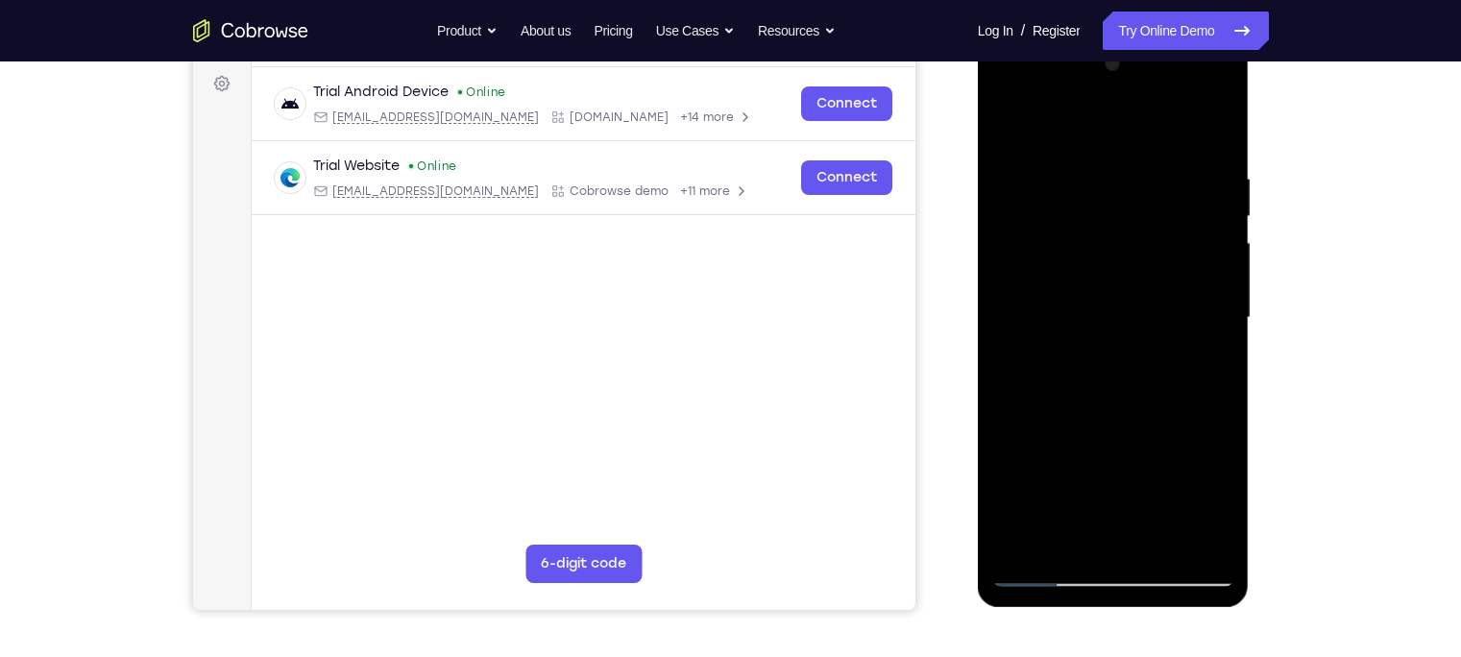
click at [1107, 414] on div at bounding box center [1113, 318] width 242 height 538
drag, startPoint x: 1101, startPoint y: 414, endPoint x: 1110, endPoint y: 223, distance: 191.4
click at [1110, 223] on div at bounding box center [1113, 318] width 242 height 538
drag, startPoint x: 1119, startPoint y: 374, endPoint x: 1103, endPoint y: 227, distance: 147.9
click at [1103, 227] on div at bounding box center [1113, 318] width 242 height 538
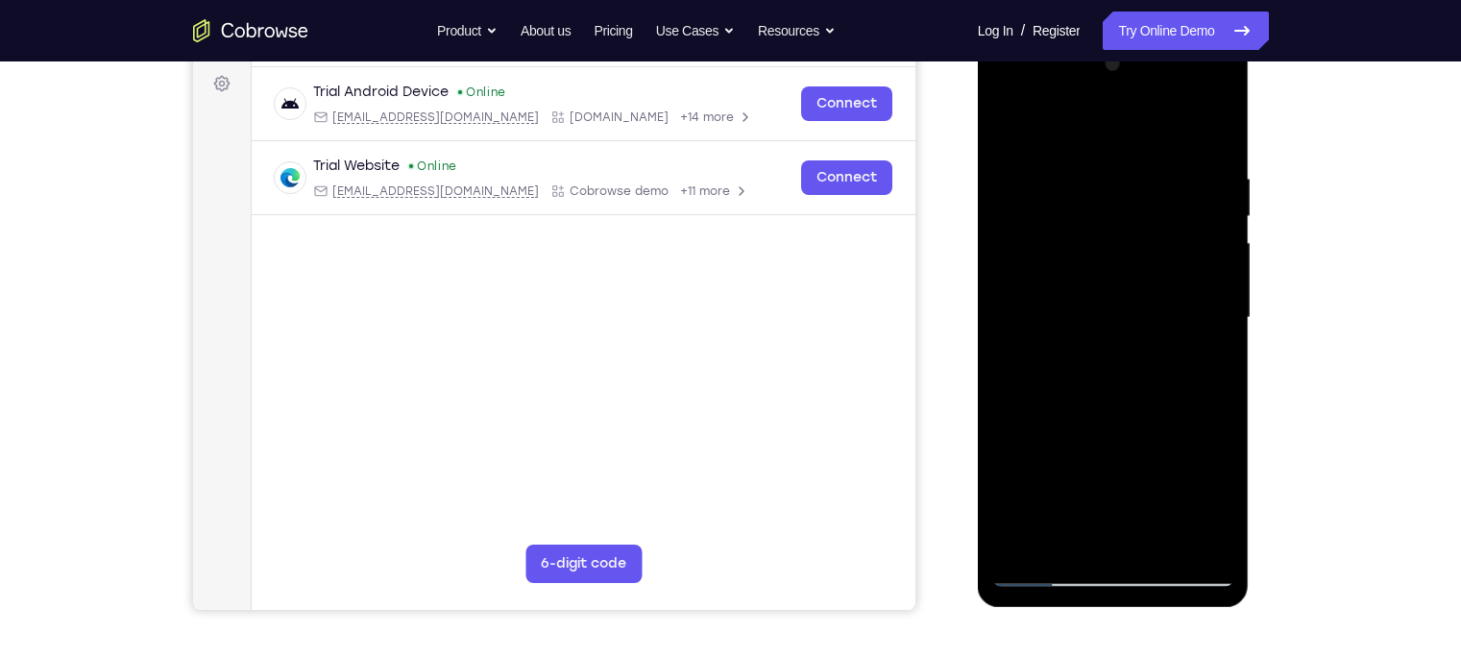
drag, startPoint x: 1100, startPoint y: 359, endPoint x: 1095, endPoint y: 189, distance: 170.1
click at [1095, 189] on div at bounding box center [1113, 318] width 242 height 538
drag, startPoint x: 1107, startPoint y: 420, endPoint x: 1112, endPoint y: 268, distance: 151.8
click at [1112, 268] on div at bounding box center [1113, 318] width 242 height 538
drag, startPoint x: 1124, startPoint y: 430, endPoint x: 1110, endPoint y: 239, distance: 191.6
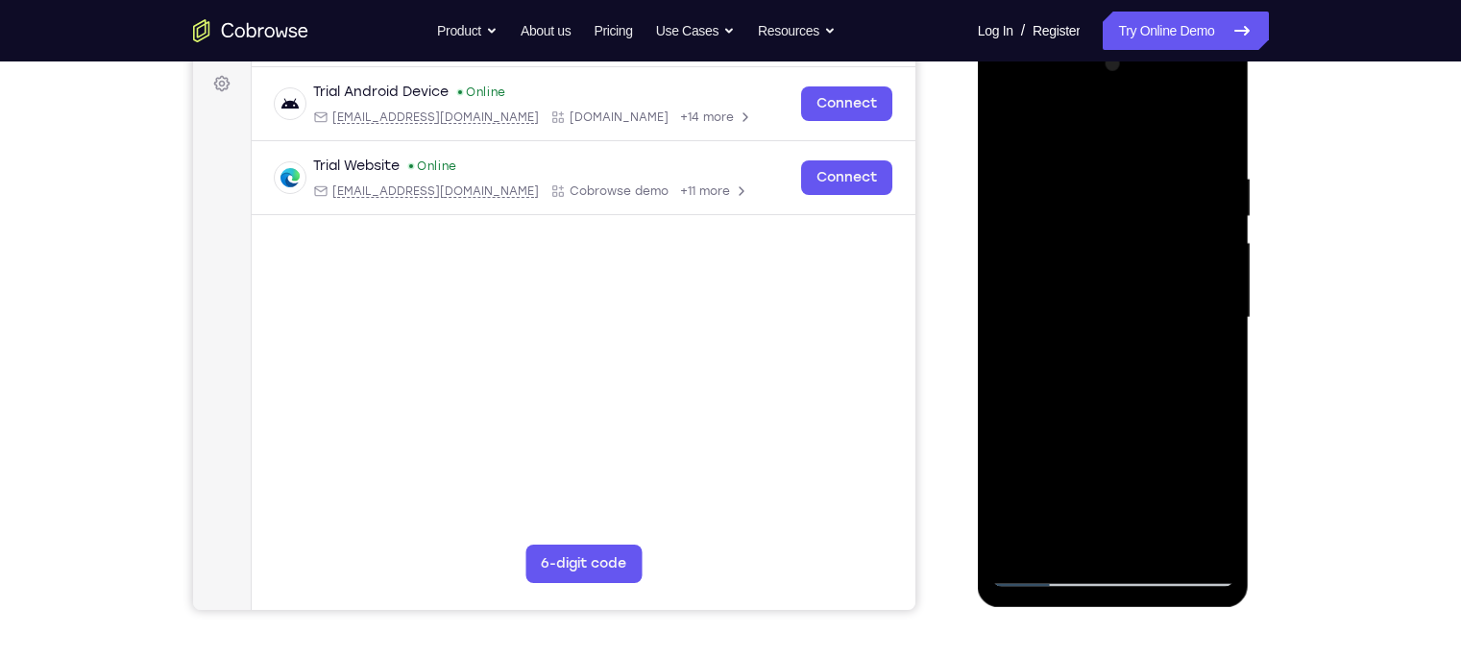
click at [1110, 239] on div at bounding box center [1113, 318] width 242 height 538
drag, startPoint x: 1100, startPoint y: 337, endPoint x: 1078, endPoint y: 167, distance: 171.4
click at [1078, 167] on div at bounding box center [1113, 318] width 242 height 538
drag, startPoint x: 1076, startPoint y: 431, endPoint x: 1062, endPoint y: 275, distance: 157.1
click at [1062, 275] on div at bounding box center [1113, 318] width 242 height 538
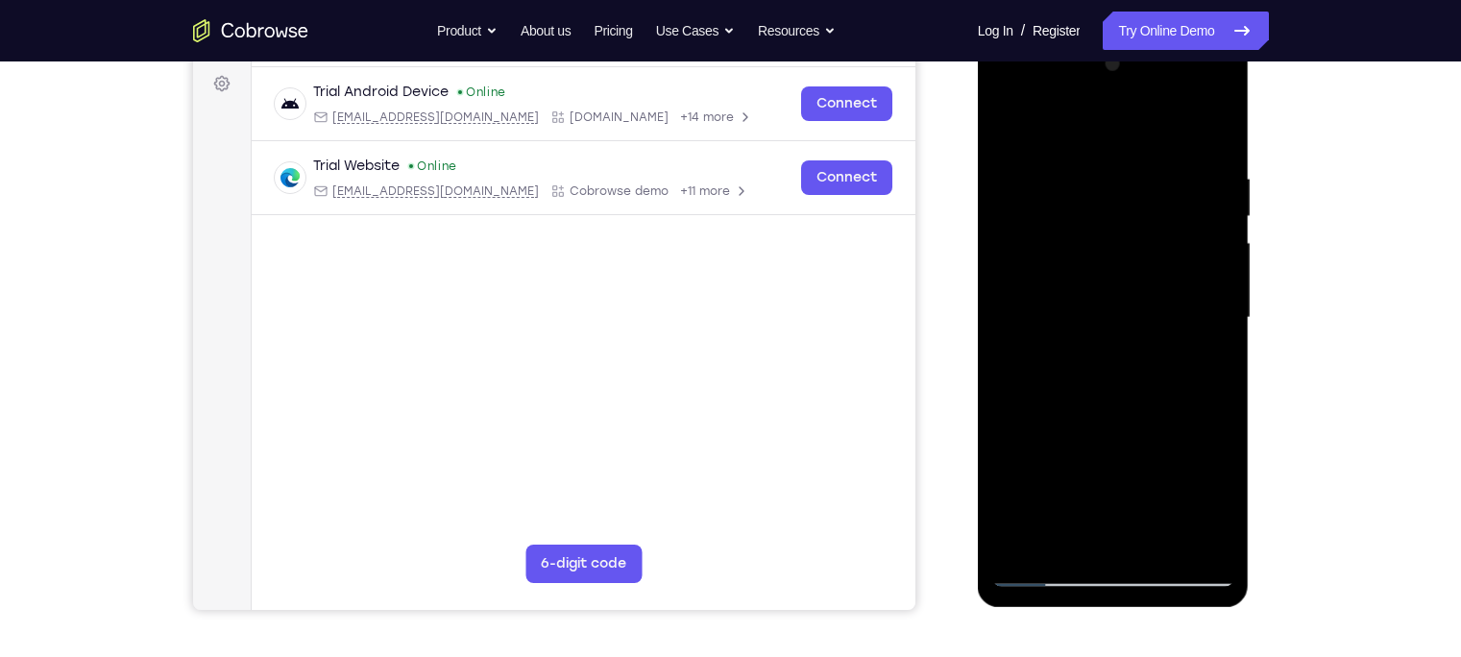
drag, startPoint x: 1097, startPoint y: 478, endPoint x: 1093, endPoint y: 277, distance: 201.7
click at [1093, 277] on div at bounding box center [1113, 318] width 242 height 538
drag, startPoint x: 1104, startPoint y: 426, endPoint x: 1105, endPoint y: 279, distance: 147.0
click at [1105, 279] on div at bounding box center [1113, 318] width 242 height 538
drag, startPoint x: 1114, startPoint y: 364, endPoint x: 1096, endPoint y: 203, distance: 162.4
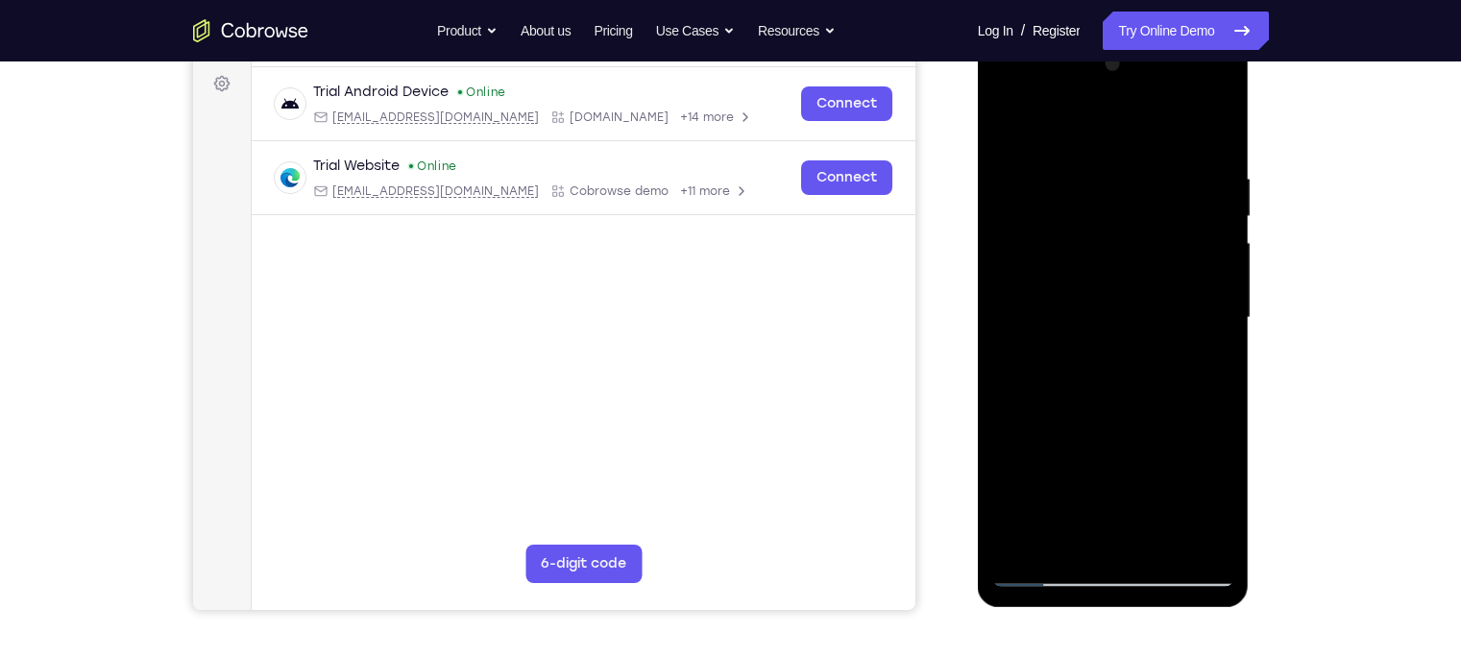
click at [1096, 203] on div at bounding box center [1113, 318] width 242 height 538
drag, startPoint x: 1090, startPoint y: 413, endPoint x: 1073, endPoint y: 268, distance: 146.1
click at [1073, 268] on div at bounding box center [1113, 318] width 242 height 538
drag, startPoint x: 1119, startPoint y: 377, endPoint x: 1100, endPoint y: 206, distance: 172.0
click at [1100, 206] on div at bounding box center [1113, 318] width 242 height 538
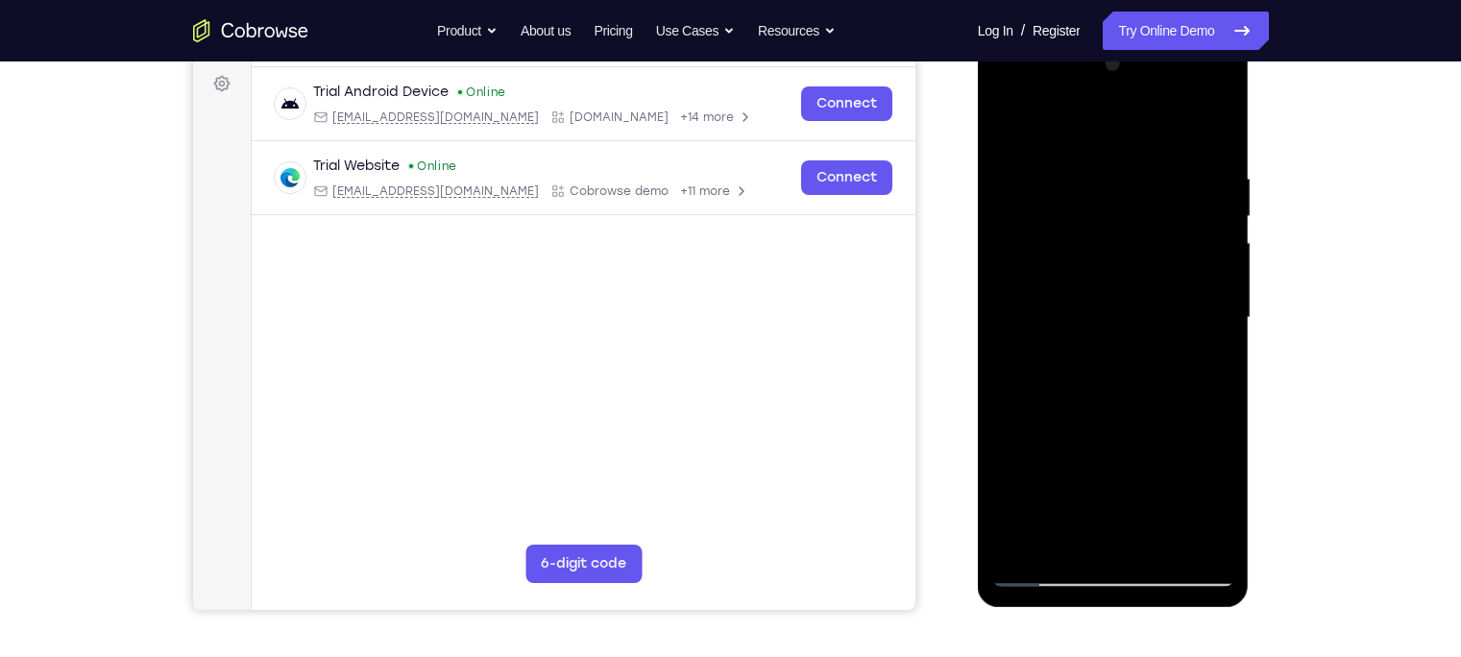
drag, startPoint x: 1100, startPoint y: 371, endPoint x: 1106, endPoint y: 236, distance: 134.6
click at [1106, 236] on div at bounding box center [1113, 318] width 242 height 538
drag, startPoint x: 1102, startPoint y: 385, endPoint x: 1124, endPoint y: 231, distance: 156.2
click at [1124, 231] on div at bounding box center [1113, 318] width 242 height 538
drag, startPoint x: 1140, startPoint y: 340, endPoint x: 1114, endPoint y: 174, distance: 168.2
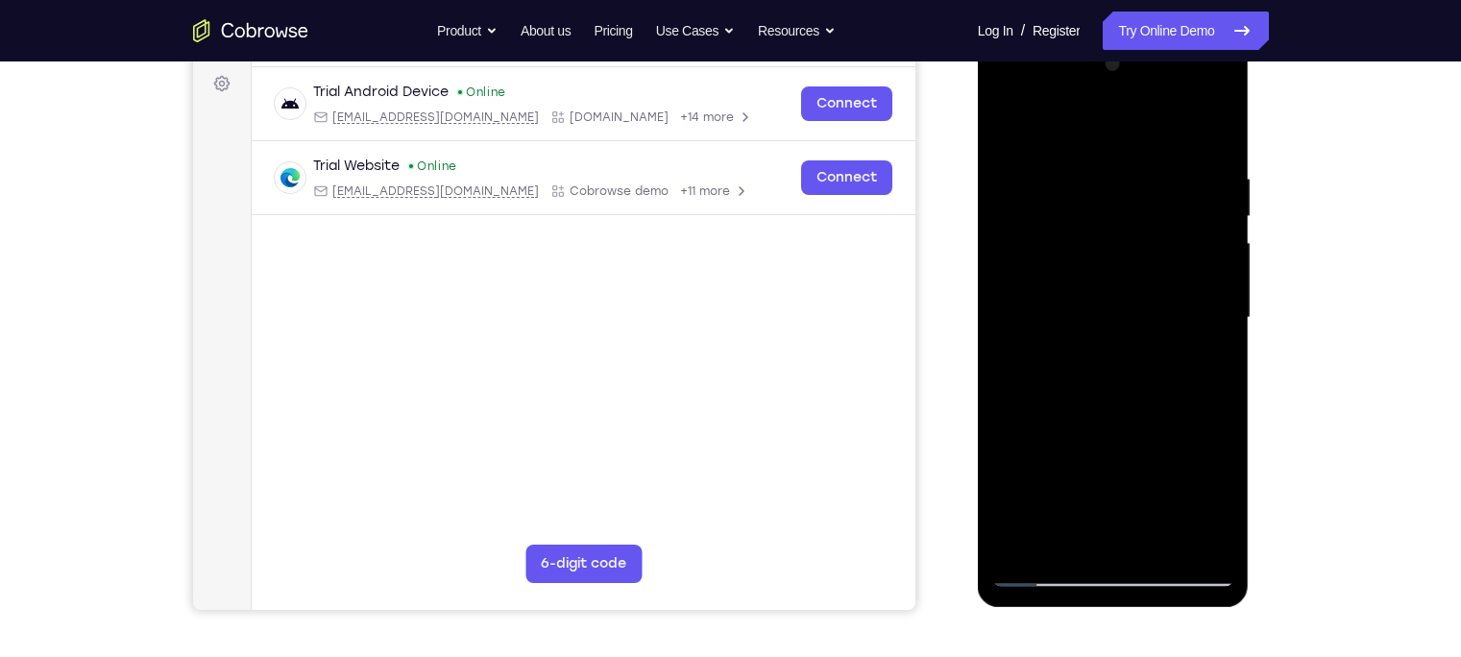
click at [1114, 174] on div at bounding box center [1113, 318] width 242 height 538
drag
click at [1085, 217] on div at bounding box center [1113, 318] width 242 height 538
click at [1094, 240] on div at bounding box center [1113, 318] width 242 height 538
click at [1127, 173] on div at bounding box center [1113, 318] width 242 height 538
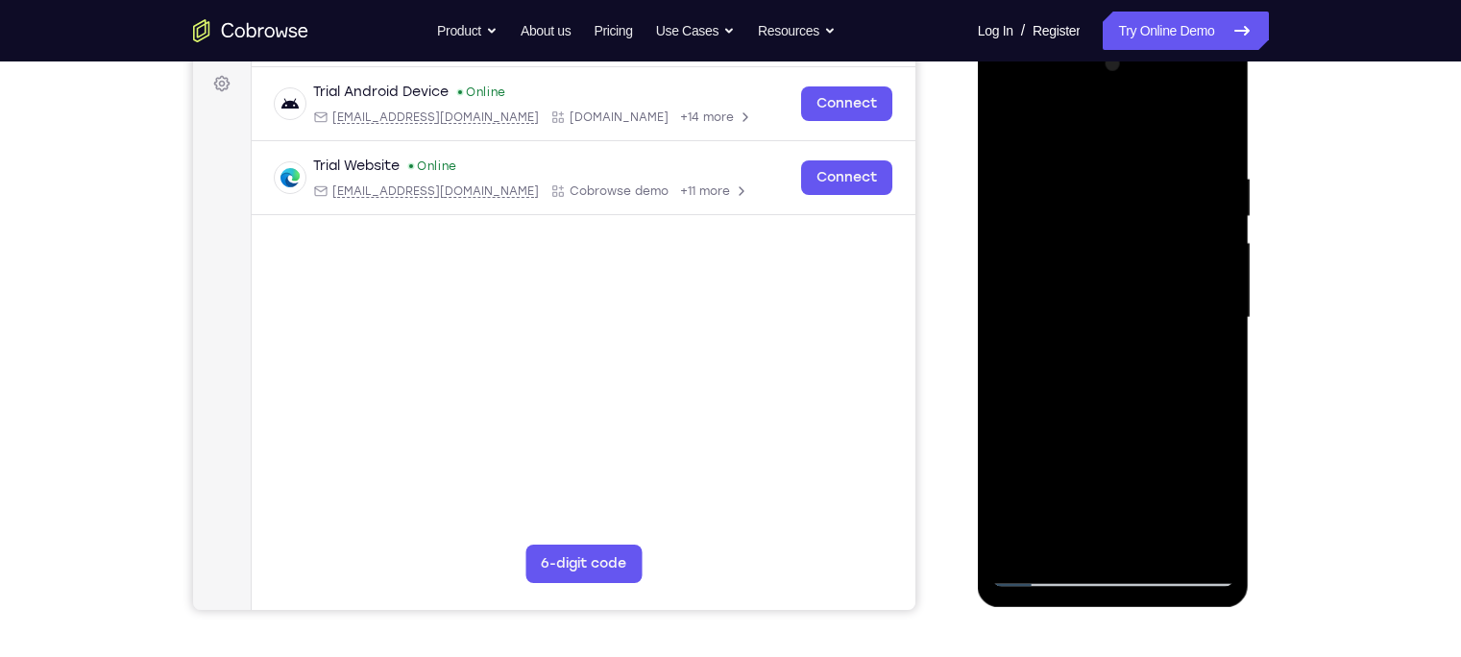
click at [1020, 514] on div at bounding box center [1113, 318] width 242 height 538
click at [1022, 514] on div at bounding box center [1113, 318] width 242 height 538
click at [1086, 158] on div at bounding box center [1113, 318] width 242 height 538
click at [1158, 174] on div at bounding box center [1113, 318] width 242 height 538
click at [1158, 135] on div at bounding box center [1113, 318] width 242 height 538
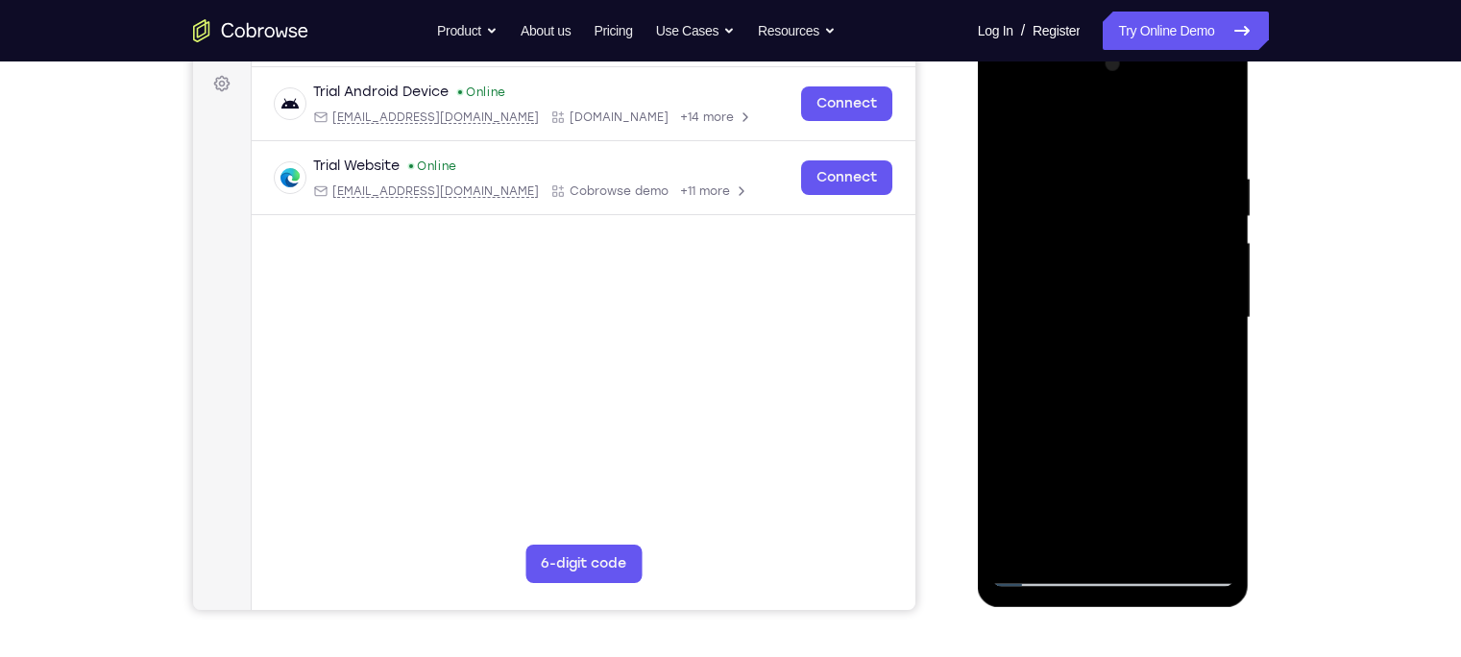
drag, startPoint x: 1169, startPoint y: 229, endPoint x: 1126, endPoint y: 410, distance: 186.6
click at [1126, 410] on div at bounding box center [1113, 318] width 242 height 538
click at [1118, 303] on div at bounding box center [1113, 318] width 242 height 538
drag, startPoint x: 1118, startPoint y: 303, endPoint x: 1111, endPoint y: 211, distance: 92.4
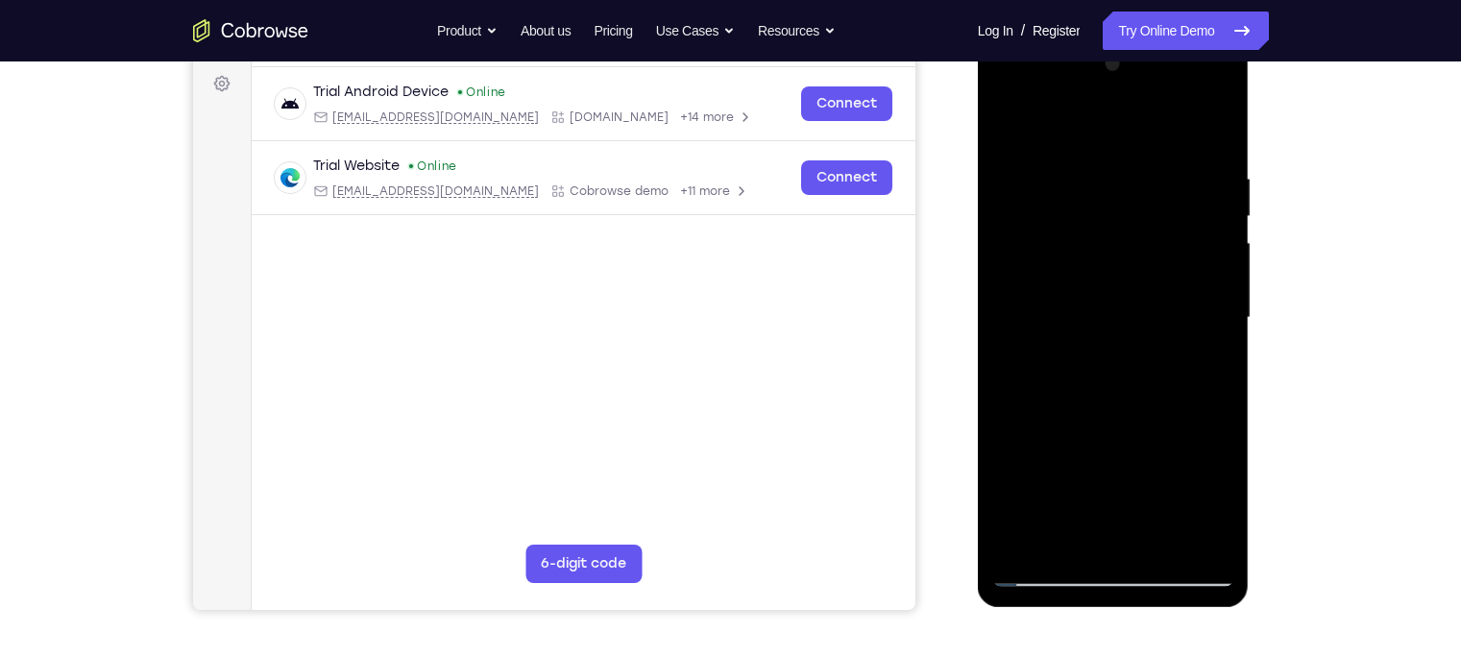
click at [1111, 211] on div at bounding box center [1113, 318] width 242 height 538
click at [1158, 317] on div at bounding box center [1113, 318] width 242 height 538
drag, startPoint x: 1169, startPoint y: 236, endPoint x: 1133, endPoint y: 384, distance: 152.1
click at [1133, 384] on div at bounding box center [1113, 318] width 242 height 538
click at [1092, 157] on div at bounding box center [1113, 318] width 242 height 538
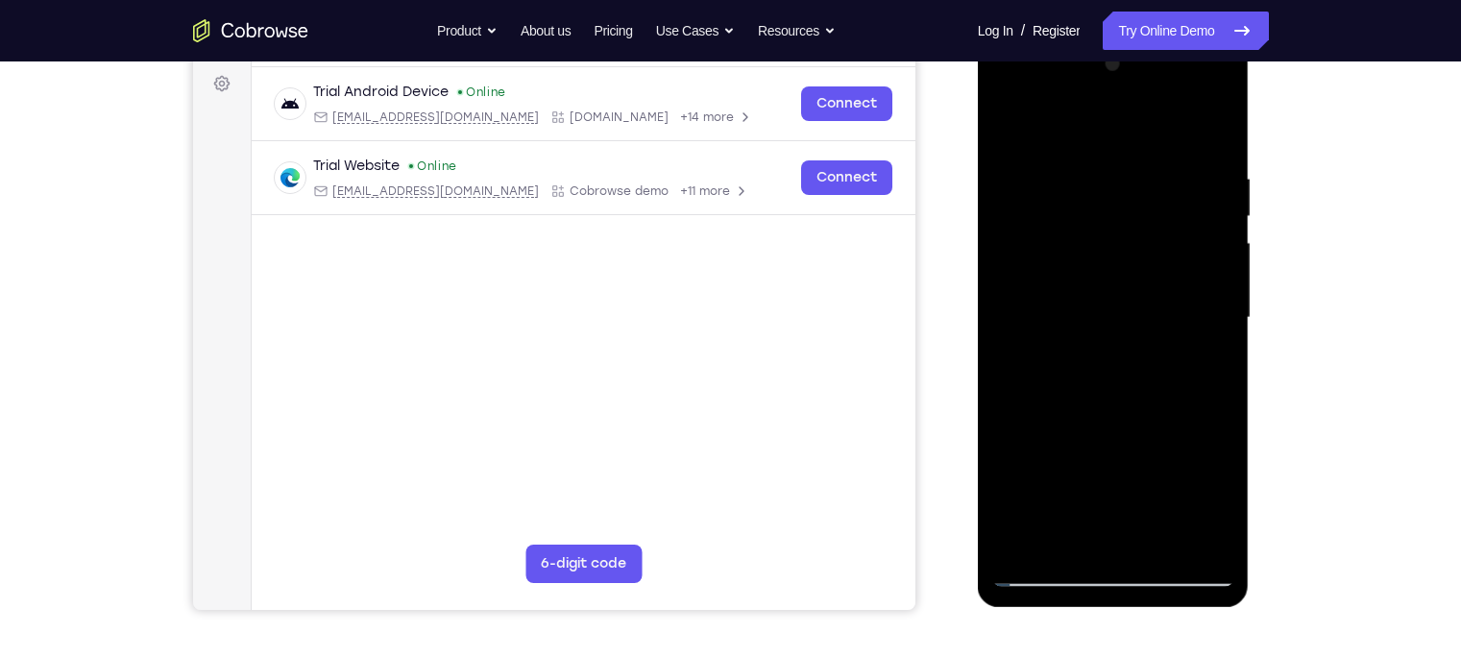
click at [1158, 204] on div at bounding box center [1113, 318] width 242 height 538
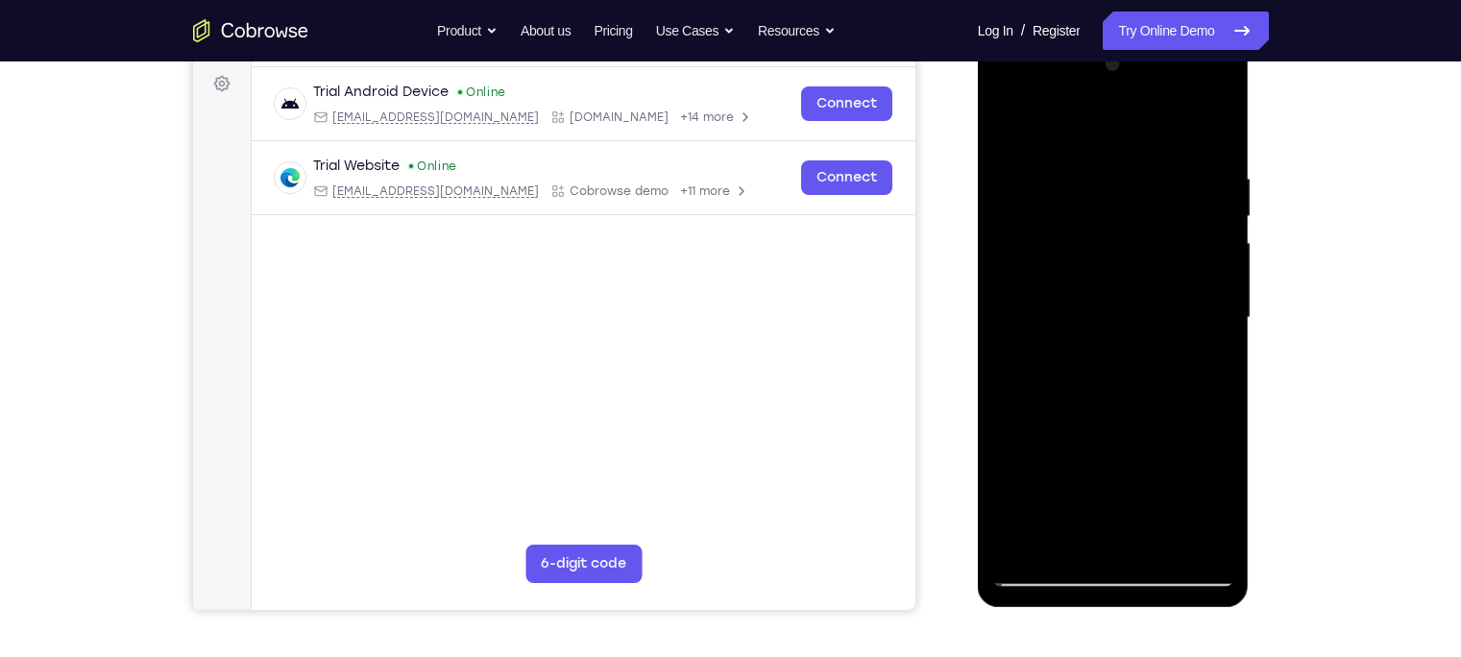
click at [1158, 204] on div at bounding box center [1113, 318] width 242 height 538
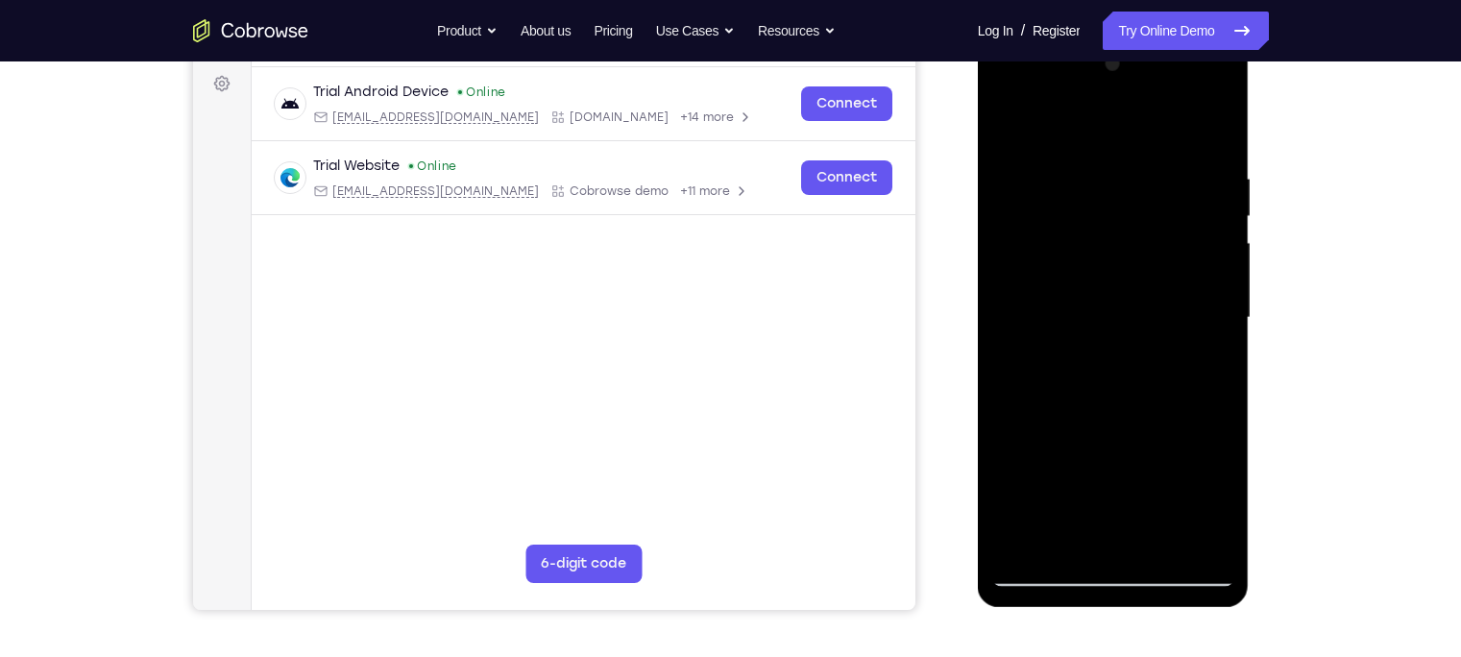
click at [1158, 204] on div at bounding box center [1113, 318] width 242 height 538
click at [1158, 35] on div at bounding box center [1114, 35] width 272 height 0
